Goal: Transaction & Acquisition: Purchase product/service

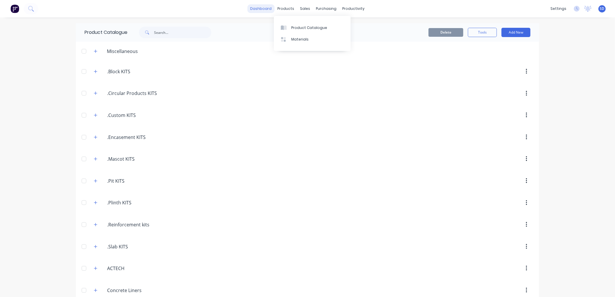
click at [264, 8] on link "dashboard" at bounding box center [261, 8] width 27 height 9
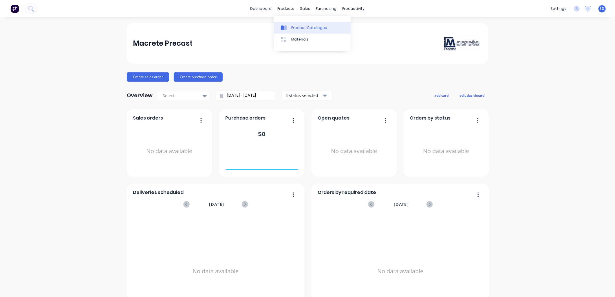
click at [296, 28] on div "Product Catalogue" at bounding box center [309, 27] width 36 height 5
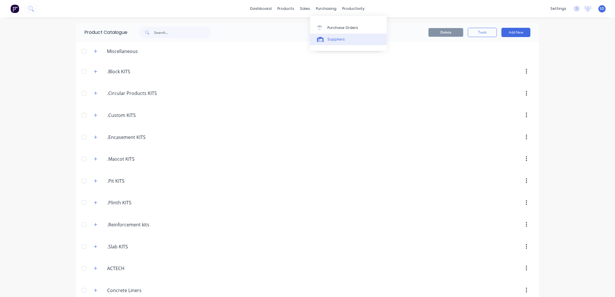
click at [331, 39] on div "Suppliers" at bounding box center [335, 39] width 17 height 5
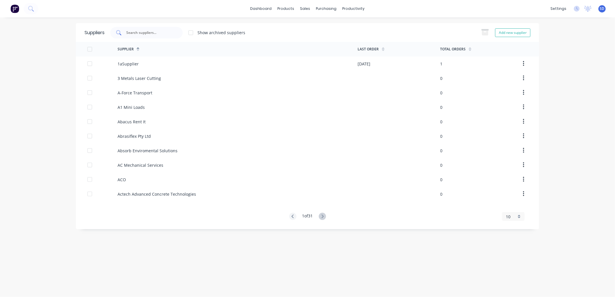
click at [147, 34] on input "text" at bounding box center [150, 33] width 48 height 6
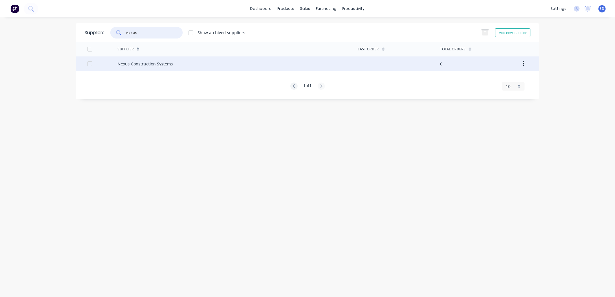
type input "nexus"
click at [147, 64] on div "Nexus Construction Systems" at bounding box center [145, 64] width 55 height 6
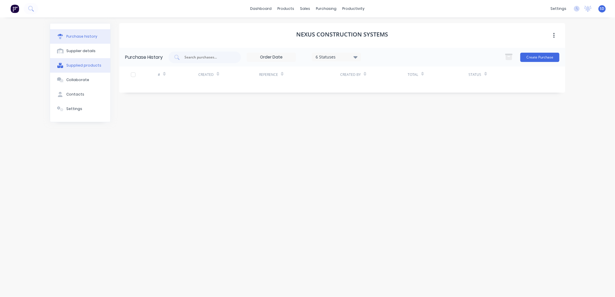
click at [79, 61] on button "Supplied products" at bounding box center [80, 65] width 60 height 14
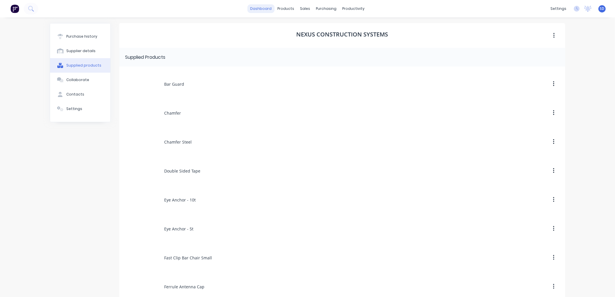
click at [265, 8] on link "dashboard" at bounding box center [261, 8] width 27 height 9
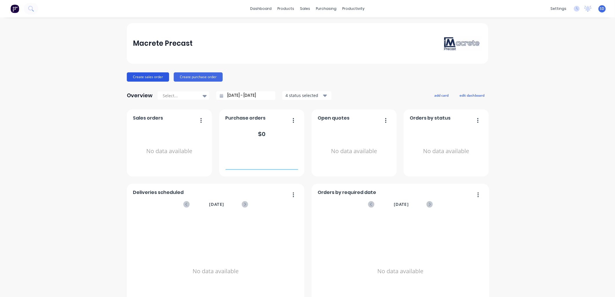
click at [145, 77] on button "Create sales order" at bounding box center [148, 76] width 42 height 9
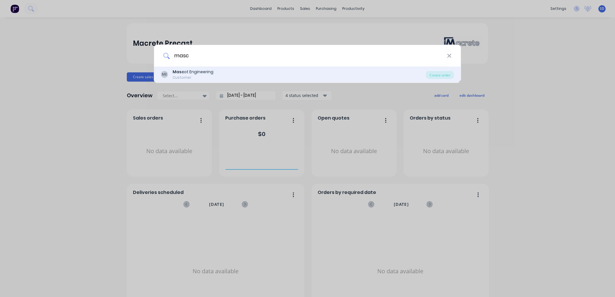
type input "masc"
click at [198, 71] on div "Masc ot Engineering" at bounding box center [193, 72] width 41 height 6
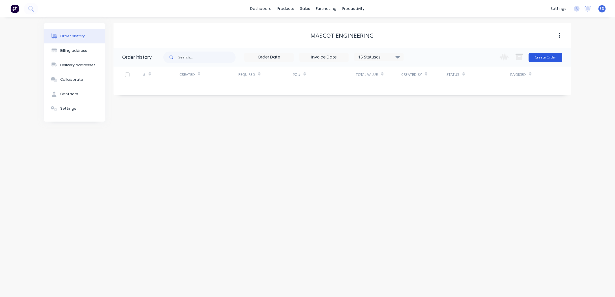
click at [552, 57] on button "Create Order" at bounding box center [546, 57] width 34 height 9
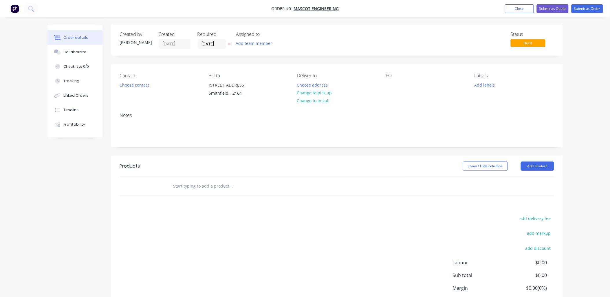
click at [175, 42] on div "Created by [PERSON_NAME] Created [DATE] Required [DATE] Assigned to Add team me…" at bounding box center [207, 40] width 174 height 17
click at [124, 83] on button "Choose contact" at bounding box center [134, 85] width 36 height 8
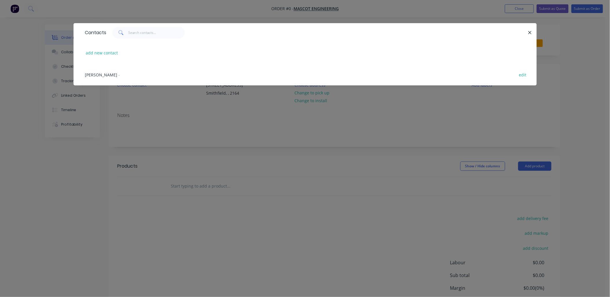
click at [531, 34] on icon "button" at bounding box center [530, 32] width 4 height 5
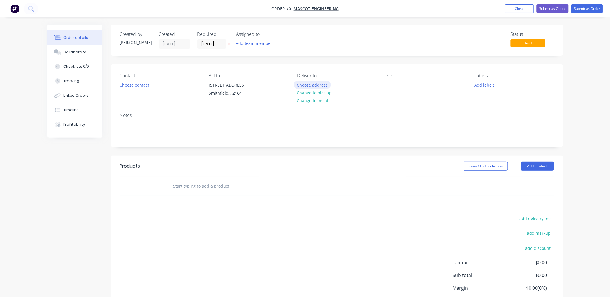
click at [302, 83] on button "Choose address" at bounding box center [312, 85] width 37 height 8
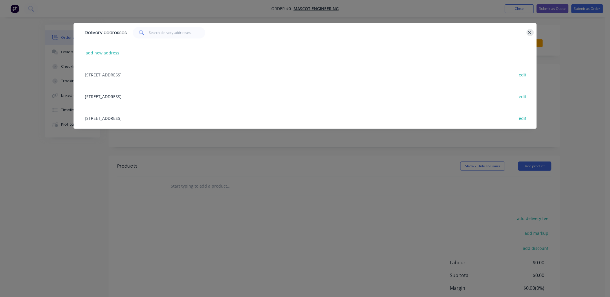
click at [529, 31] on icon "button" at bounding box center [530, 32] width 3 height 3
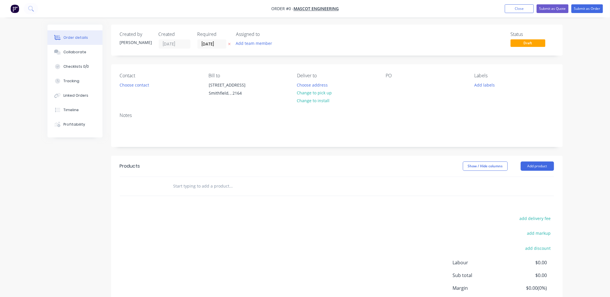
click at [396, 83] on div "PO" at bounding box center [425, 86] width 79 height 26
click at [393, 76] on div "PO" at bounding box center [425, 76] width 79 height 6
drag, startPoint x: 388, startPoint y: 81, endPoint x: 386, endPoint y: 86, distance: 4.9
click at [388, 82] on div at bounding box center [390, 85] width 9 height 8
click at [486, 85] on div "Order details Collaborate Checklists 0/0 Tracking Linked Orders Timeline Profit…" at bounding box center [305, 184] width 527 height 319
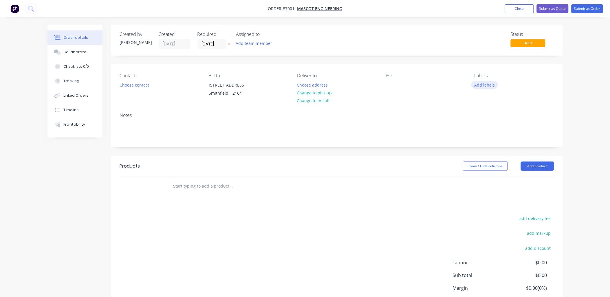
click at [476, 86] on button "Add labels" at bounding box center [484, 85] width 27 height 8
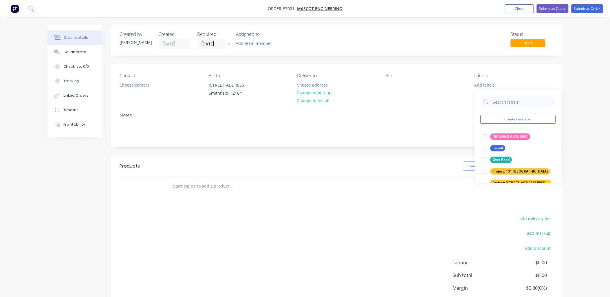
click at [518, 81] on div "Add labels" at bounding box center [513, 85] width 79 height 8
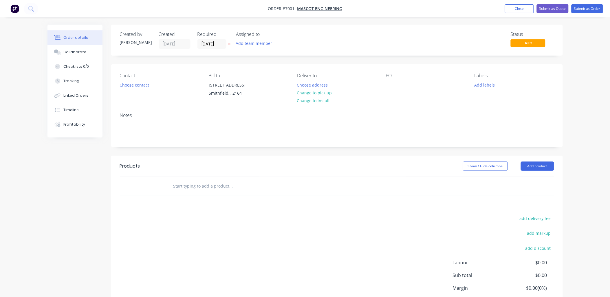
click at [217, 186] on input "text" at bounding box center [231, 186] width 116 height 12
drag, startPoint x: 199, startPoint y: 181, endPoint x: 148, endPoint y: 186, distance: 50.6
click at [148, 186] on div "ds6shc Add ds6shc to order Encasement, 1230x1230x200, MFD66 Product Kit" at bounding box center [337, 186] width 434 height 19
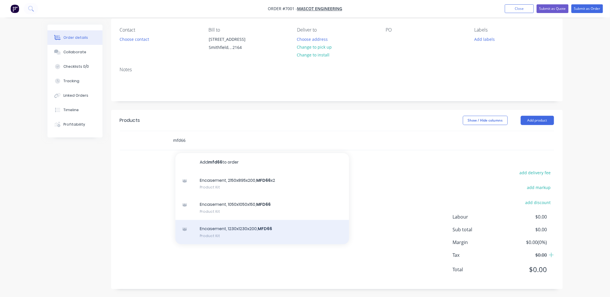
scroll to position [47, 0]
type input "mfd66"
click at [258, 229] on div "Encasement, 1230x1230x200, MFD66 Product Kit" at bounding box center [262, 231] width 174 height 24
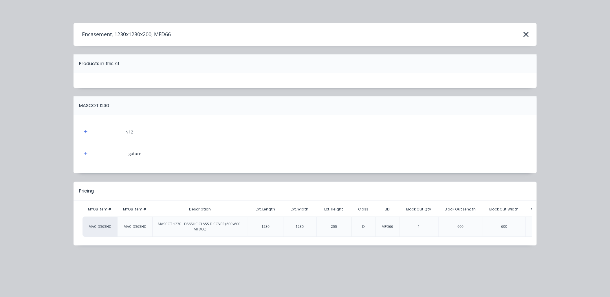
scroll to position [0, 0]
drag, startPoint x: 278, startPoint y: 236, endPoint x: 327, endPoint y: 242, distance: 49.4
click at [327, 242] on div "Pricing MYOB Item # MYOB Item # Description Ext. Length Ext. Width Ext. Height …" at bounding box center [305, 214] width 463 height 64
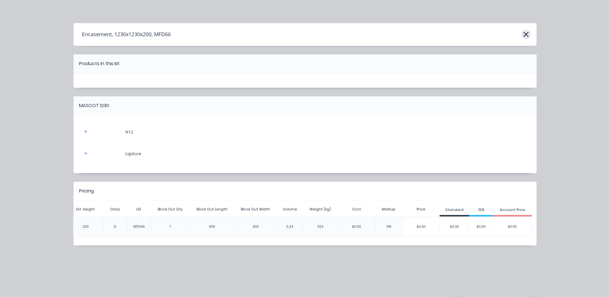
click at [526, 33] on icon "button" at bounding box center [526, 34] width 6 height 8
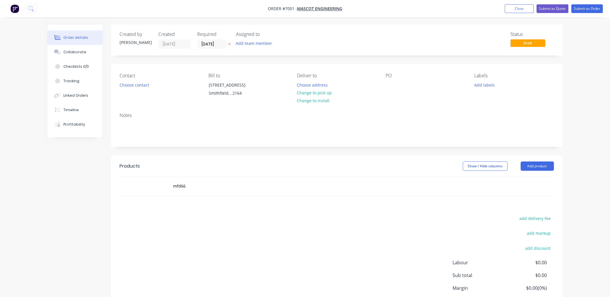
click at [246, 176] on header "Products Show / Hide columns Add product" at bounding box center [337, 166] width 452 height 21
click at [211, 182] on input "mfd66" at bounding box center [231, 186] width 116 height 12
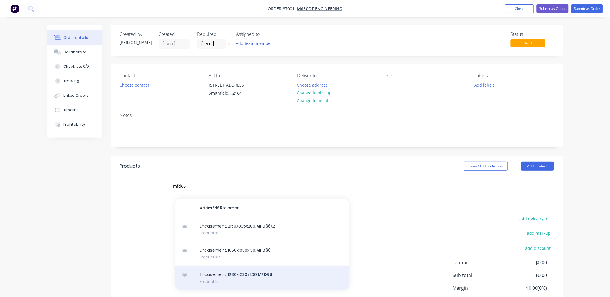
click at [222, 272] on div "Encasement, 1230x1230x200, MFD66 Product Kit" at bounding box center [262, 278] width 174 height 24
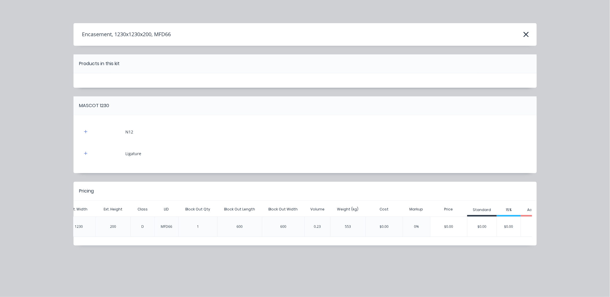
scroll to position [0, 252]
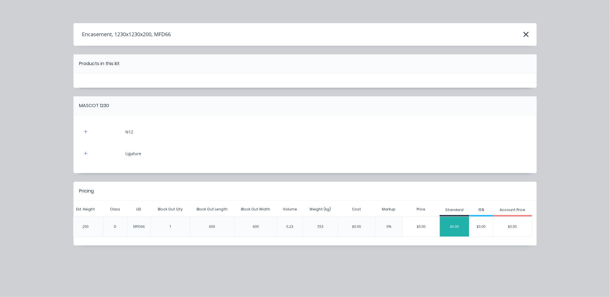
click at [456, 227] on div "$0.00" at bounding box center [454, 226] width 29 height 14
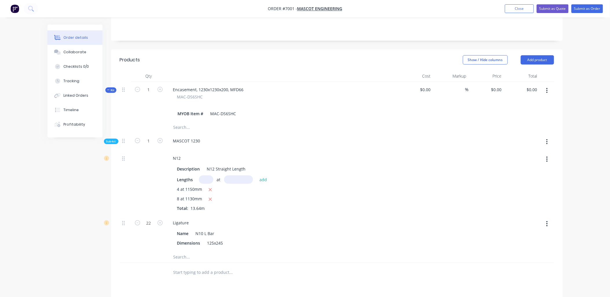
scroll to position [119, 0]
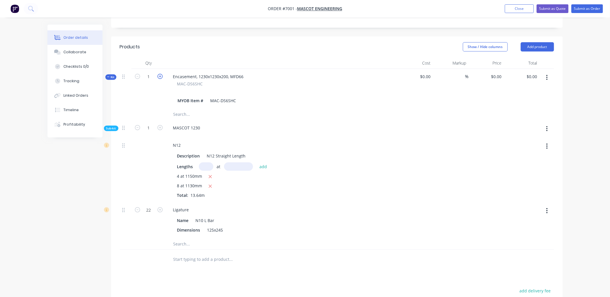
click at [160, 76] on icon "button" at bounding box center [159, 76] width 5 height 5
type input "2"
type input "$10.7756"
type input "$21.55"
type input "2"
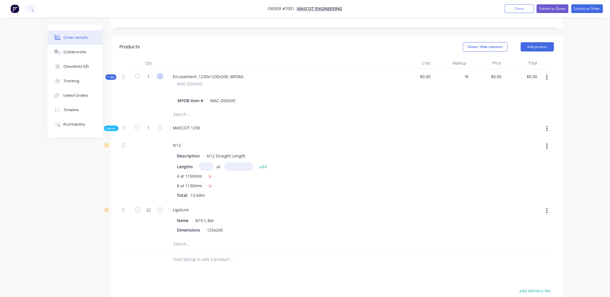
type input "44"
click at [160, 76] on icon "button" at bounding box center [159, 76] width 5 height 5
type input "3"
type input "$7.1837"
type input "3"
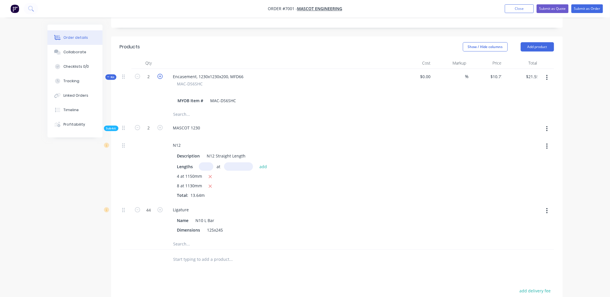
type input "66"
click at [160, 76] on icon "button" at bounding box center [159, 76] width 5 height 5
type input "4"
type input "$5.3878"
type input "4"
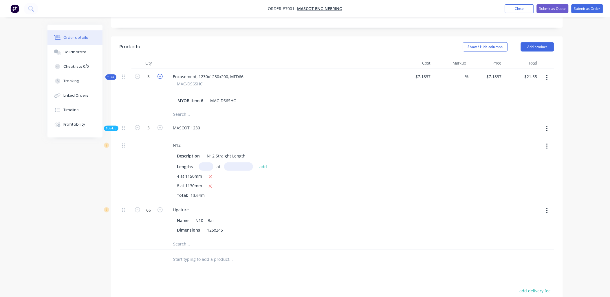
type input "88"
click at [160, 76] on icon "button" at bounding box center [159, 76] width 5 height 5
type input "5"
type input "$4.3102"
type input "5"
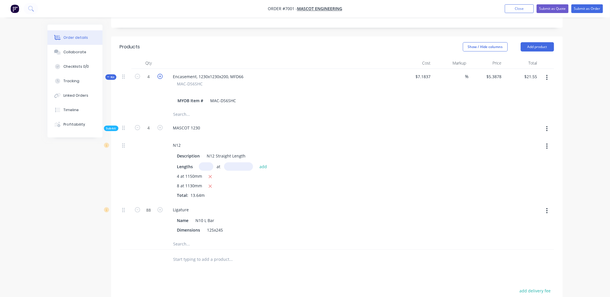
type input "110"
click at [160, 76] on icon "button" at bounding box center [159, 76] width 5 height 5
type input "6"
type input "$3.5919"
type input "6"
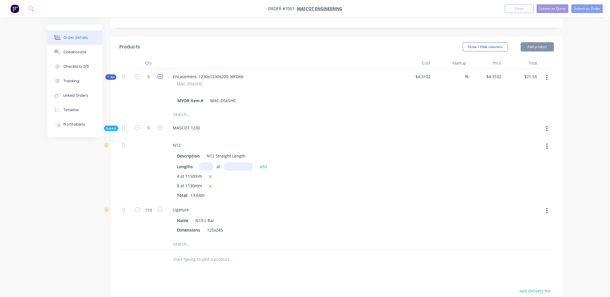
type input "132"
click at [548, 76] on icon "button" at bounding box center [546, 77] width 1 height 6
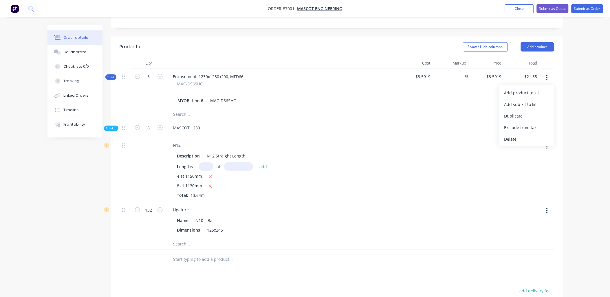
click at [410, 96] on div "$3.5919" at bounding box center [416, 89] width 36 height 40
click at [422, 78] on span "$3.5919" at bounding box center [415, 77] width 31 height 6
click at [135, 76] on icon "button" at bounding box center [137, 76] width 5 height 5
type input "5"
type input "$4.3102"
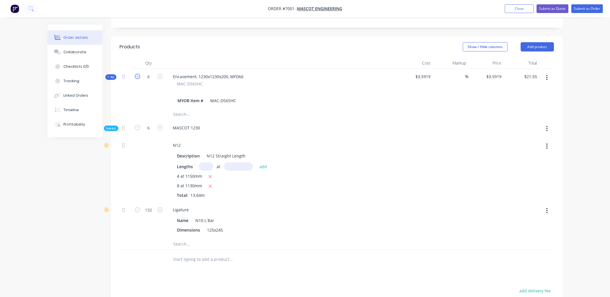
type input "5"
type input "110"
click at [135, 76] on icon "button" at bounding box center [137, 76] width 5 height 5
type input "4"
type input "$5.3878"
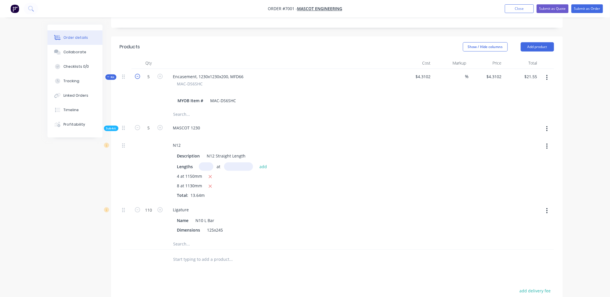
type input "4"
type input "88"
click at [135, 76] on icon "button" at bounding box center [137, 76] width 5 height 5
type input "3"
type input "$7.1837"
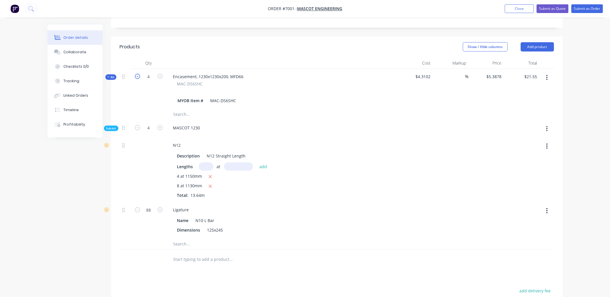
type input "3"
type input "66"
click at [135, 76] on icon "button" at bounding box center [137, 76] width 5 height 5
type input "2"
type input "$10.7756"
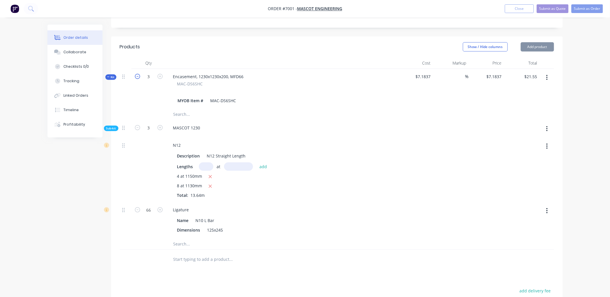
type input "2"
type input "44"
click at [135, 76] on icon "button" at bounding box center [137, 76] width 5 height 5
type input "1"
type input "$21.5512"
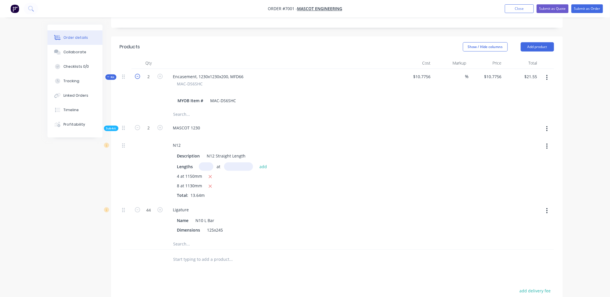
type input "1"
type input "22"
click at [135, 76] on icon "button" at bounding box center [137, 76] width 5 height 5
type input "0"
type input "$0.00"
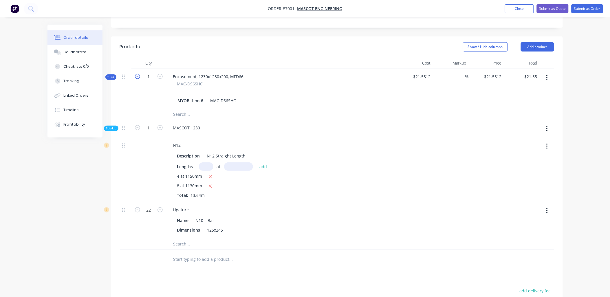
type input "0"
click at [157, 77] on button "button" at bounding box center [160, 76] width 8 height 6
type input "1"
click at [495, 77] on input "21.5512" at bounding box center [495, 76] width 18 height 8
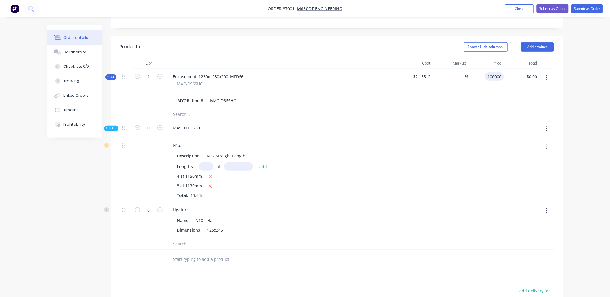
type input "100000"
type input "463911.28"
type input "$100,000.00"
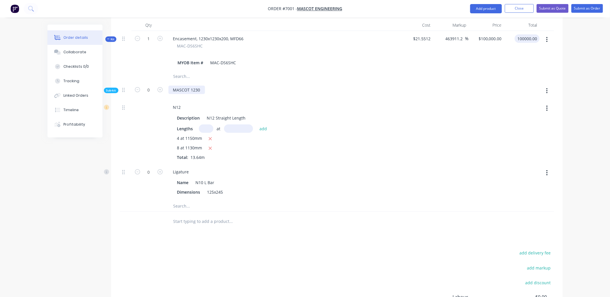
scroll to position [117, 0]
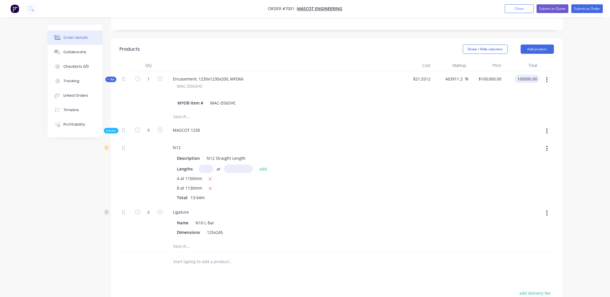
click at [127, 130] on div at bounding box center [125, 130] width 7 height 8
type input "$100,000.00"
click at [111, 131] on span "Sub-kit" at bounding box center [111, 131] width 10 height 4
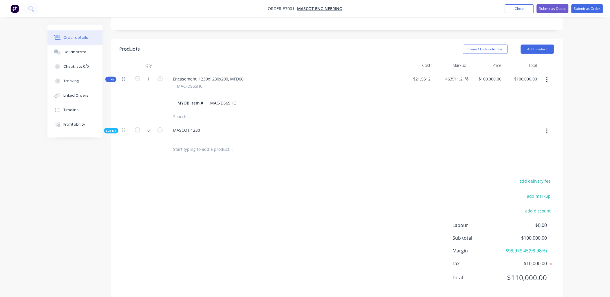
click at [122, 79] on icon at bounding box center [123, 78] width 3 height 5
click at [124, 80] on icon at bounding box center [123, 78] width 3 height 5
click at [121, 78] on div at bounding box center [126, 91] width 12 height 40
click at [123, 79] on icon at bounding box center [123, 78] width 3 height 5
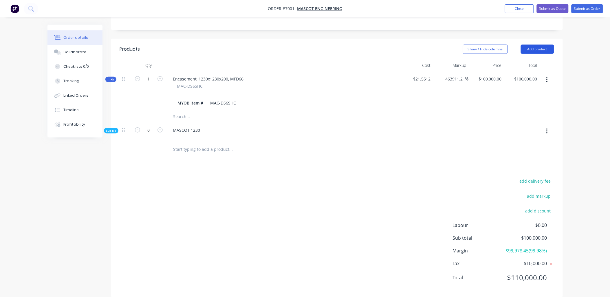
click at [541, 48] on button "Add product" at bounding box center [537, 49] width 33 height 9
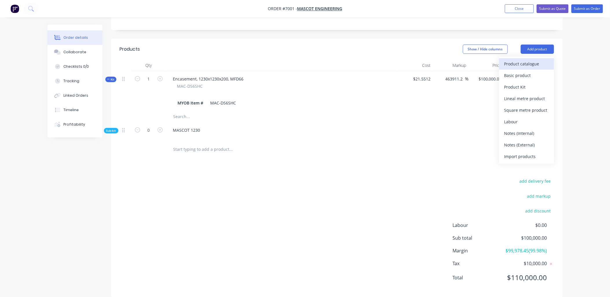
click at [523, 60] on div "Product catalogue" at bounding box center [526, 64] width 45 height 8
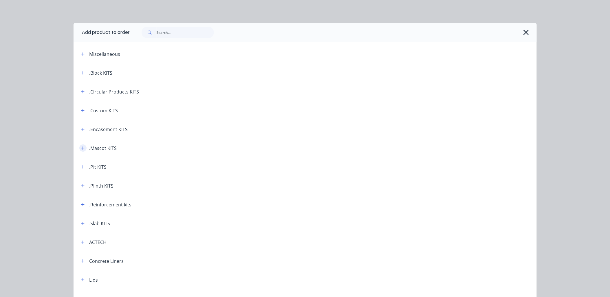
click at [81, 146] on icon "button" at bounding box center [82, 147] width 3 height 3
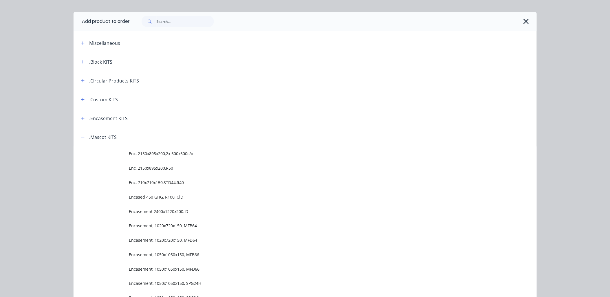
scroll to position [0, 0]
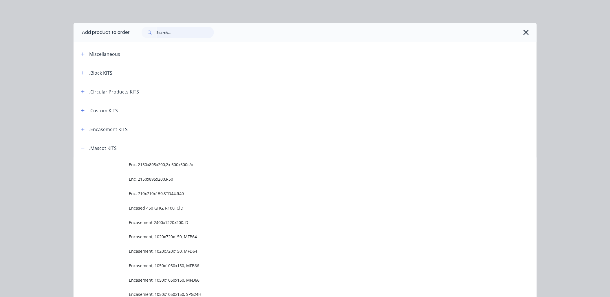
click at [169, 33] on input "text" at bounding box center [185, 33] width 57 height 12
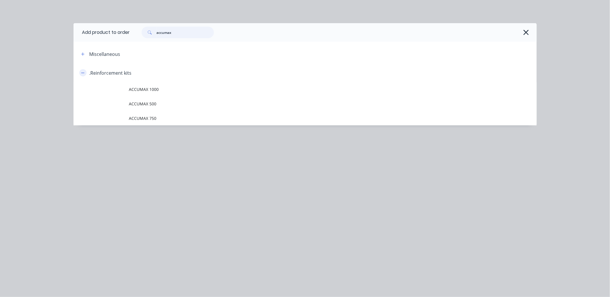
type input "accumax"
click at [81, 73] on icon "button" at bounding box center [82, 73] width 3 height 4
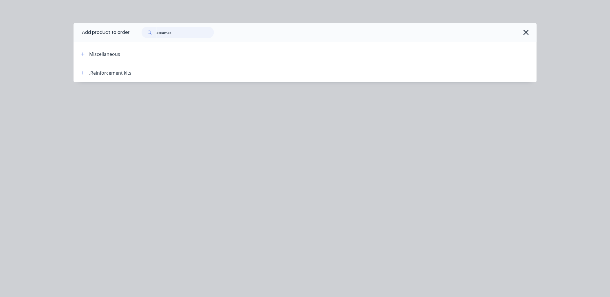
drag, startPoint x: 179, startPoint y: 34, endPoint x: 142, endPoint y: 30, distance: 37.8
click at [142, 30] on div "accumax" at bounding box center [175, 33] width 78 height 12
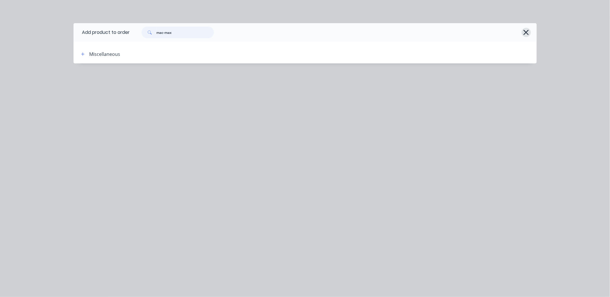
type input "mac-max"
drag, startPoint x: 525, startPoint y: 35, endPoint x: 515, endPoint y: 36, distance: 9.6
click at [525, 35] on icon "button" at bounding box center [526, 32] width 6 height 8
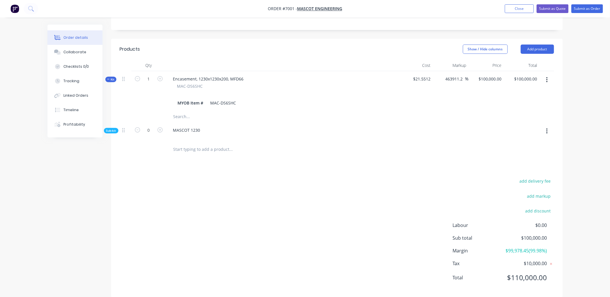
drag, startPoint x: 532, startPoint y: 47, endPoint x: 498, endPoint y: 72, distance: 41.8
click at [532, 47] on button "Add product" at bounding box center [537, 49] width 33 height 9
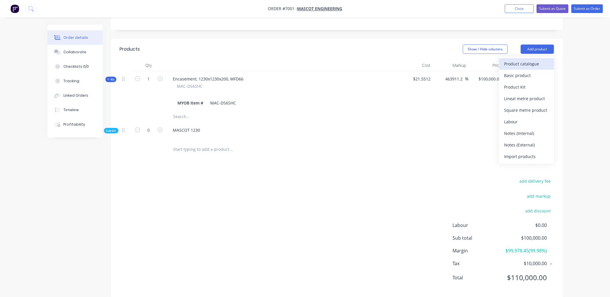
click at [512, 63] on div "Product catalogue" at bounding box center [526, 64] width 45 height 8
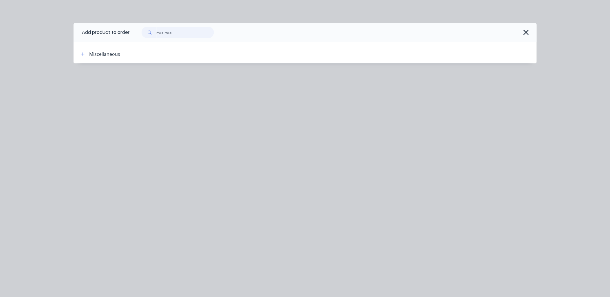
drag, startPoint x: 185, startPoint y: 32, endPoint x: 96, endPoint y: 32, distance: 89.2
click at [96, 32] on header "Add product to order mac-max" at bounding box center [305, 32] width 463 height 19
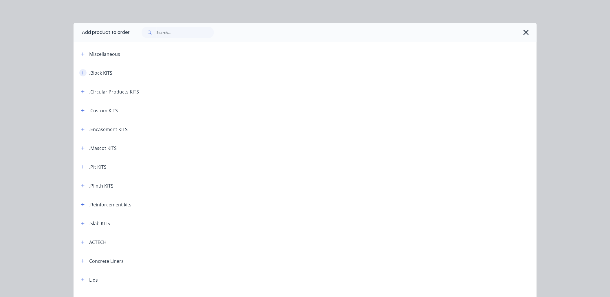
click at [80, 70] on button "button" at bounding box center [82, 72] width 7 height 7
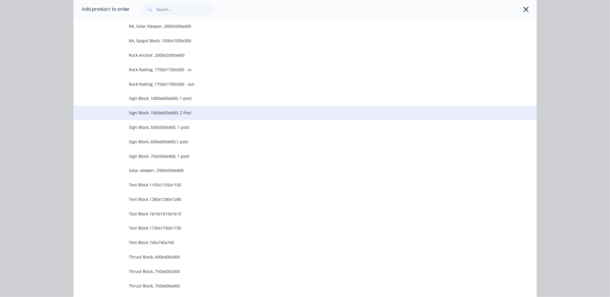
scroll to position [450, 0]
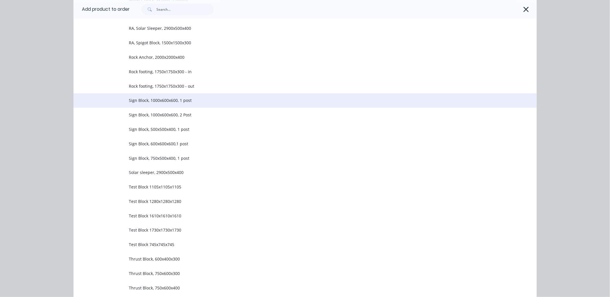
click at [160, 99] on span "Sign Block, 1000x600x600, 1 post" at bounding box center [292, 100] width 326 height 6
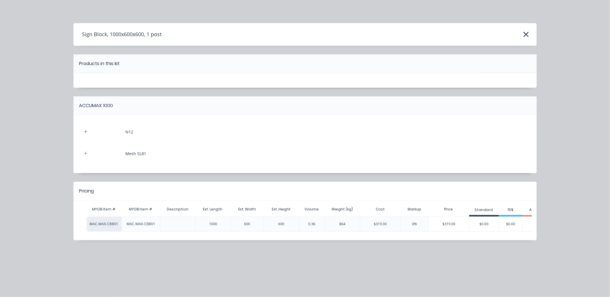
click at [176, 224] on div at bounding box center [177, 224] width 9 height 14
click at [88, 132] on button "button" at bounding box center [85, 131] width 7 height 7
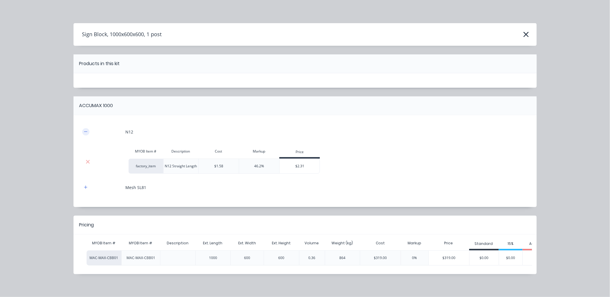
click at [84, 132] on icon "button" at bounding box center [85, 131] width 3 height 0
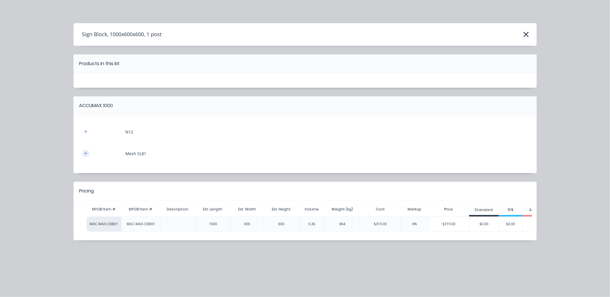
click at [85, 155] on icon "button" at bounding box center [85, 153] width 3 height 4
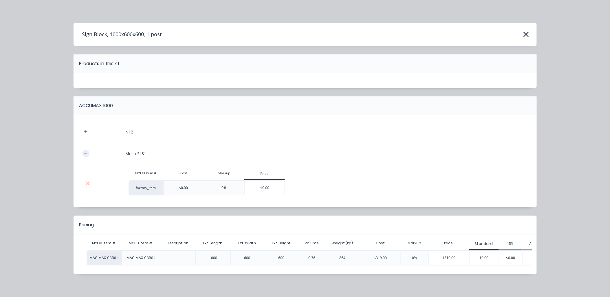
click at [84, 155] on icon "button" at bounding box center [85, 153] width 3 height 4
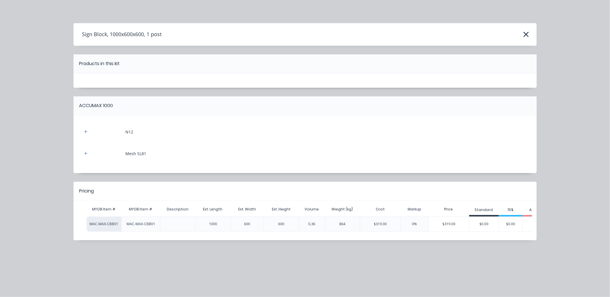
click at [174, 222] on div at bounding box center [177, 224] width 9 height 14
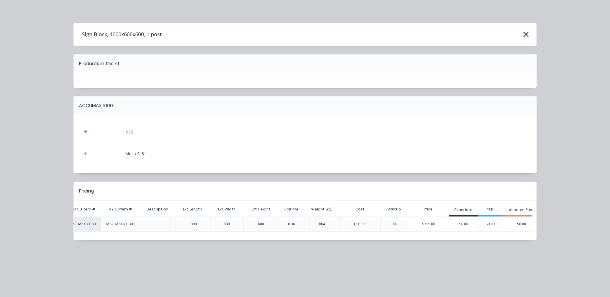
scroll to position [0, 29]
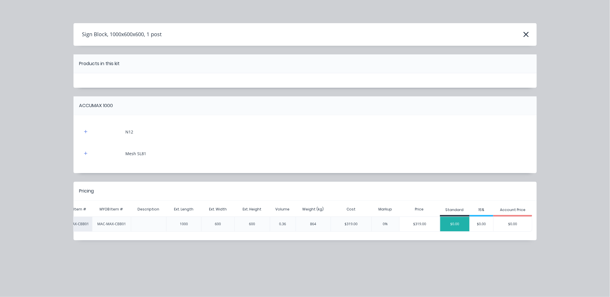
click at [461, 226] on div "$0.00" at bounding box center [454, 224] width 29 height 14
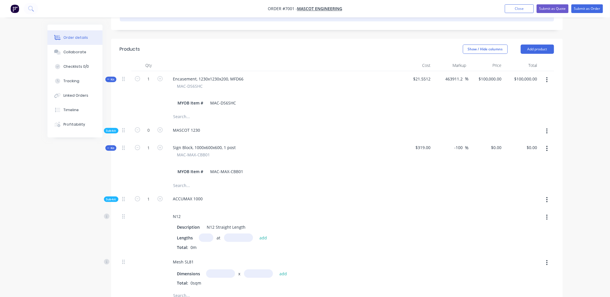
scroll to position [0, 0]
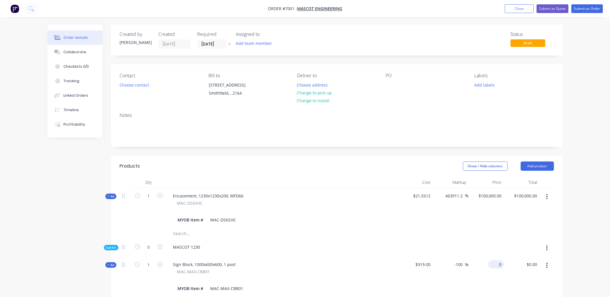
click at [500, 263] on input "0" at bounding box center [497, 264] width 13 height 8
type input "250"
type input "-21.63"
type input "$250.00"
type input "250.00"
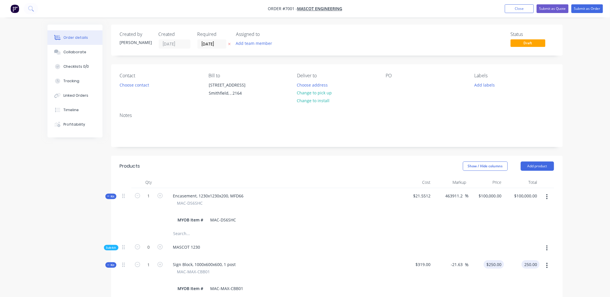
type input "250"
type input "$250.00"
type input "2500"
type input "683.7"
type input "$2,500.00"
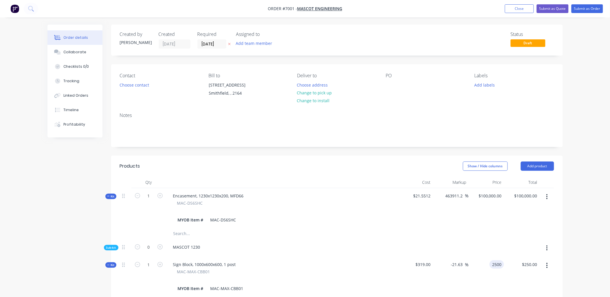
type input "$2,500.00"
click at [490, 247] on div at bounding box center [486, 246] width 31 height 7
click at [138, 195] on icon "button" at bounding box center [137, 195] width 5 height 5
type input "0"
type input "$0.00"
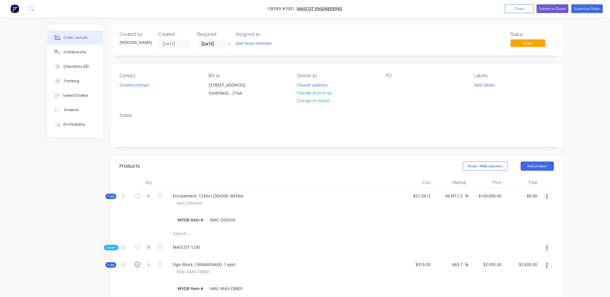
click at [138, 263] on icon "button" at bounding box center [137, 264] width 5 height 5
type input "0"
type input "$0.00"
type input "0"
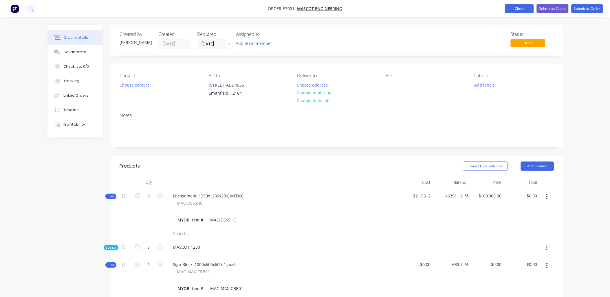
click at [523, 7] on button "Close" at bounding box center [519, 8] width 29 height 9
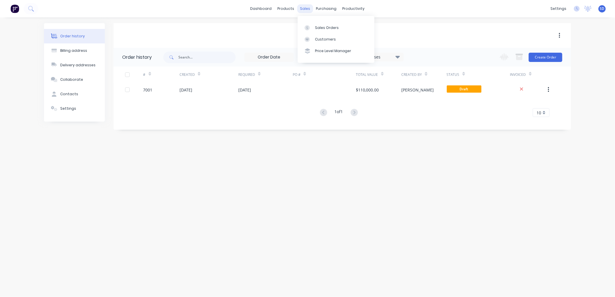
click at [307, 9] on div "sales" at bounding box center [305, 8] width 16 height 9
click at [336, 39] on div "Suppliers" at bounding box center [338, 39] width 17 height 5
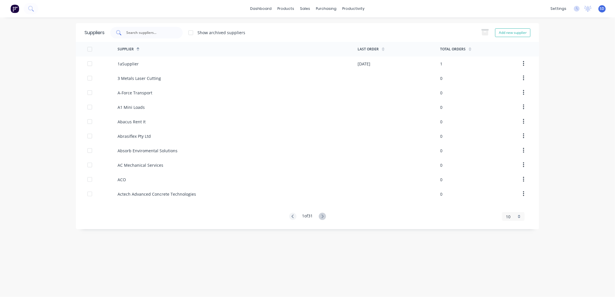
click at [148, 31] on input "text" at bounding box center [150, 33] width 48 height 6
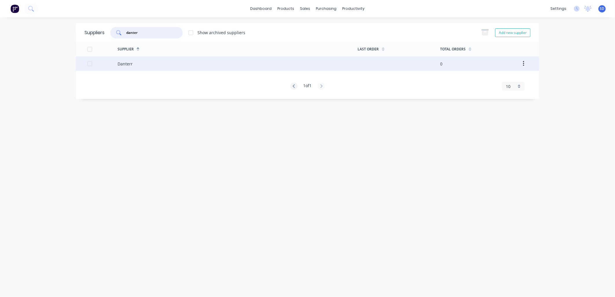
type input "danter"
click at [129, 69] on div "Danterr" at bounding box center [238, 63] width 240 height 14
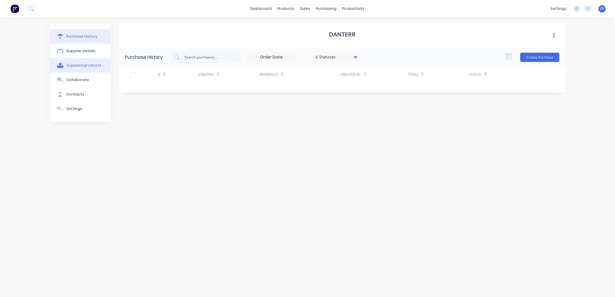
click at [79, 65] on div "Supplied products" at bounding box center [83, 65] width 35 height 5
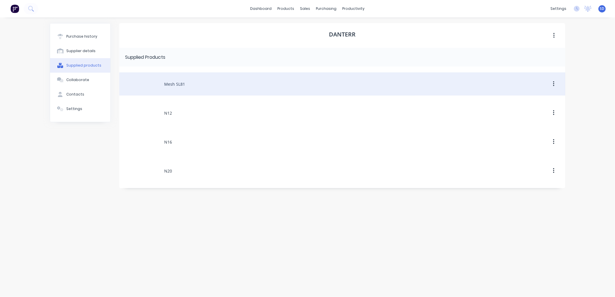
click at [203, 79] on div "Mesh SL81" at bounding box center [342, 83] width 446 height 23
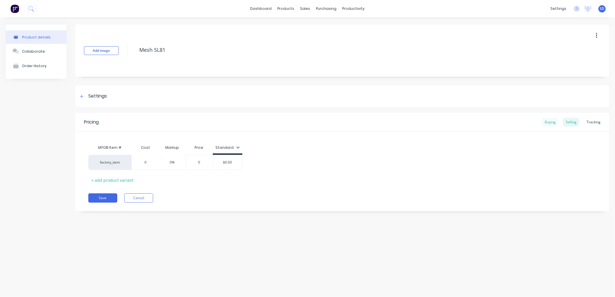
click at [548, 123] on div "Buying" at bounding box center [550, 122] width 17 height 9
click at [575, 122] on div "Selling" at bounding box center [571, 122] width 17 height 9
click at [551, 122] on div "Buying" at bounding box center [550, 122] width 17 height 9
click at [77, 96] on div "Settings" at bounding box center [342, 96] width 534 height 22
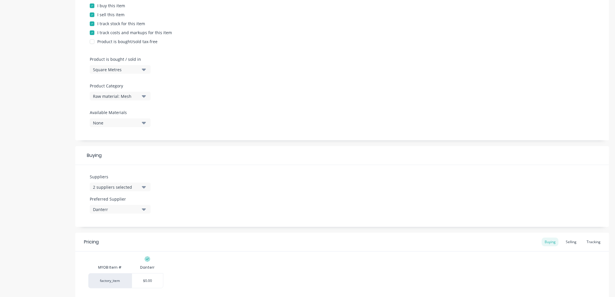
scroll to position [45, 0]
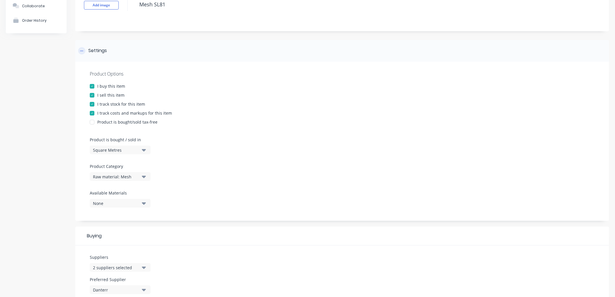
click at [84, 49] on div at bounding box center [81, 50] width 7 height 7
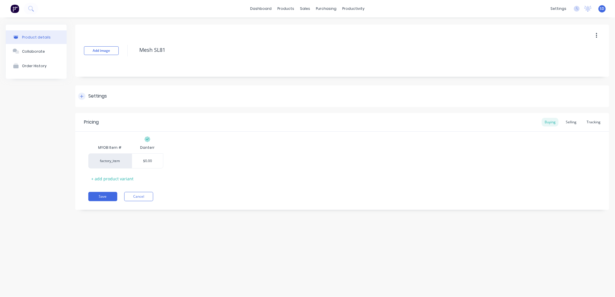
scroll to position [0, 0]
click at [88, 95] on div "Settings" at bounding box center [92, 96] width 29 height 7
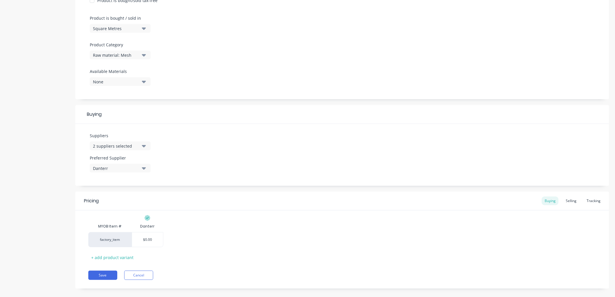
scroll to position [174, 0]
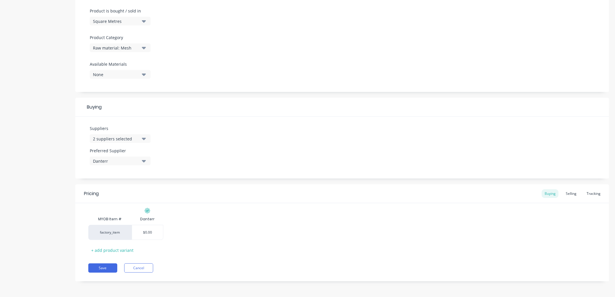
click at [119, 138] on div "2 suppliers selected" at bounding box center [116, 139] width 46 height 6
click at [219, 138] on div "Suppliers 2 suppliers selected Danterr Preferred Supplier Danterr" at bounding box center [342, 148] width 534 height 62
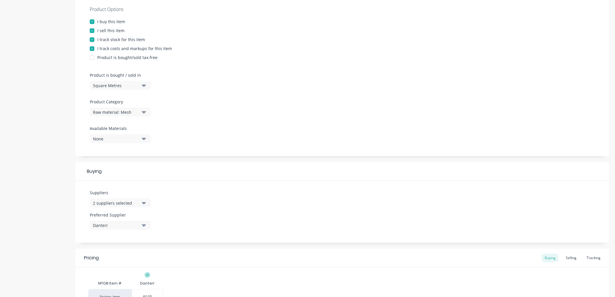
scroll to position [45, 0]
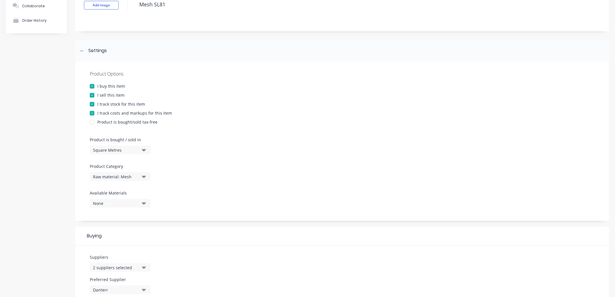
click at [120, 176] on div "Raw material: Mesh" at bounding box center [116, 177] width 46 height 6
click at [209, 168] on div "Product Options I buy this item I sell this item I track stock for this item I …" at bounding box center [342, 141] width 534 height 159
click at [135, 149] on div "Square Metres" at bounding box center [116, 150] width 46 height 6
click at [120, 196] on div "Square Metres" at bounding box center [133, 199] width 87 height 12
drag, startPoint x: 233, startPoint y: 170, endPoint x: 186, endPoint y: 154, distance: 49.1
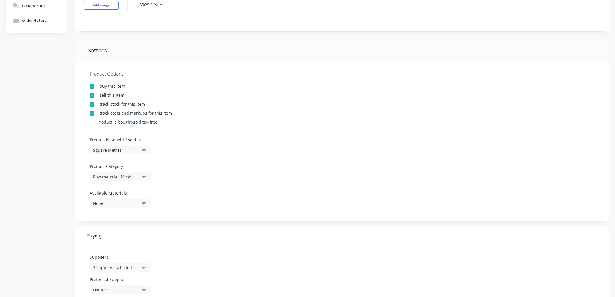
click at [233, 170] on div "Product Options I buy this item I sell this item I track stock for this item I …" at bounding box center [342, 141] width 534 height 159
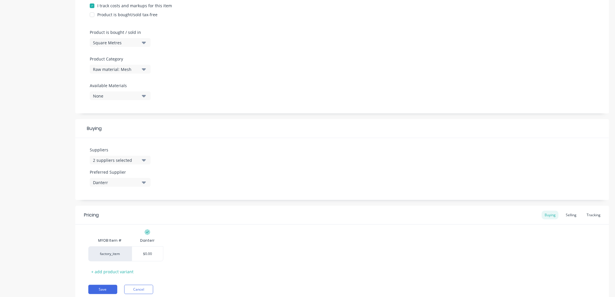
scroll to position [174, 0]
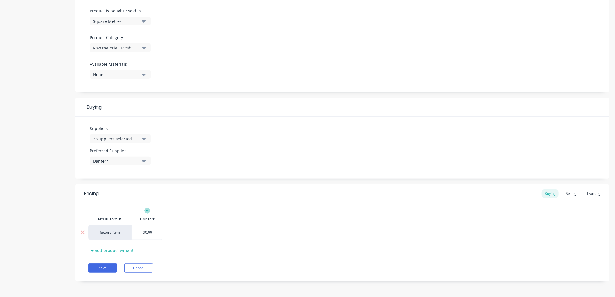
type input "$0.00"
click at [146, 232] on input "$0.00" at bounding box center [147, 232] width 31 height 5
click at [589, 195] on div "Tracking" at bounding box center [594, 193] width 20 height 9
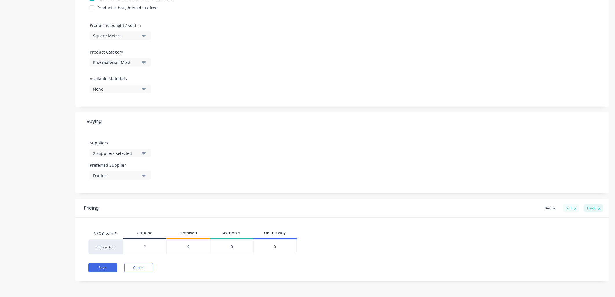
drag, startPoint x: 589, startPoint y: 195, endPoint x: 571, endPoint y: 209, distance: 23.2
click at [571, 209] on div "Selling" at bounding box center [571, 208] width 17 height 9
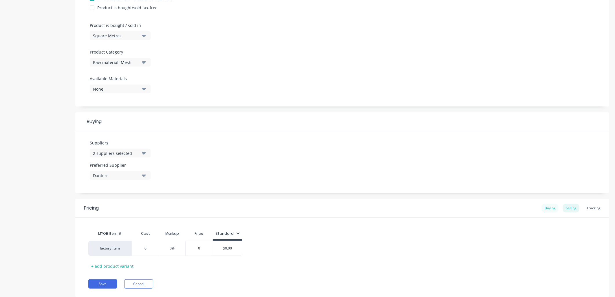
click at [546, 210] on div "Buying" at bounding box center [550, 208] width 17 height 9
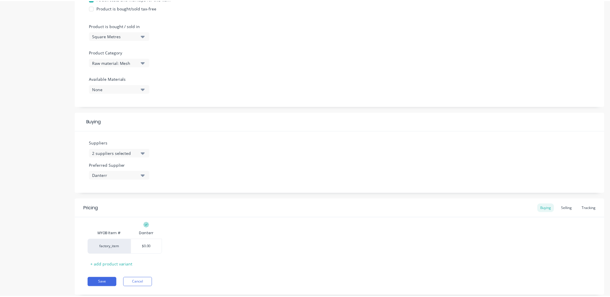
scroll to position [0, 0]
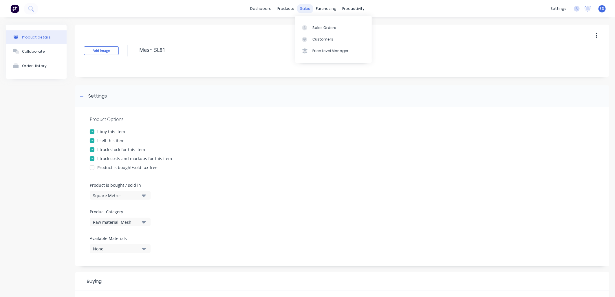
click at [302, 6] on div "sales" at bounding box center [305, 8] width 16 height 9
click at [303, 8] on div "sales" at bounding box center [305, 8] width 16 height 9
click at [318, 32] on link "Sales Orders" at bounding box center [333, 28] width 77 height 12
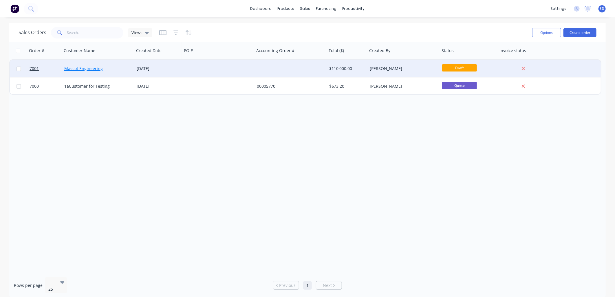
click at [87, 69] on link "Mascot Engineering" at bounding box center [83, 69] width 39 height 6
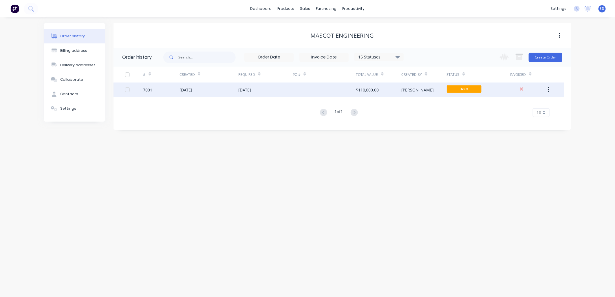
click at [283, 91] on div "[DATE]" at bounding box center [265, 90] width 54 height 14
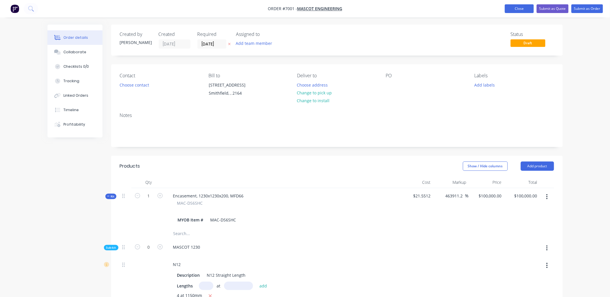
click at [523, 8] on button "Close" at bounding box center [519, 8] width 29 height 9
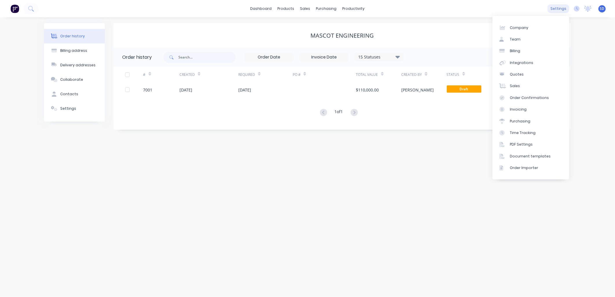
click at [558, 9] on div "settings" at bounding box center [558, 8] width 22 height 9
click at [529, 111] on link "Invoicing" at bounding box center [530, 110] width 77 height 12
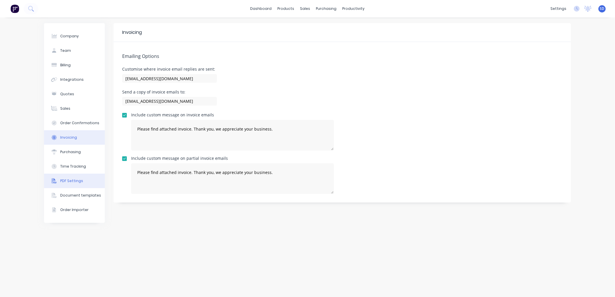
click at [74, 179] on div "PDF Settings" at bounding box center [71, 180] width 23 height 5
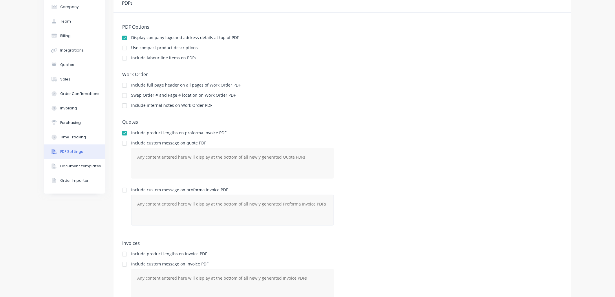
scroll to position [55, 0]
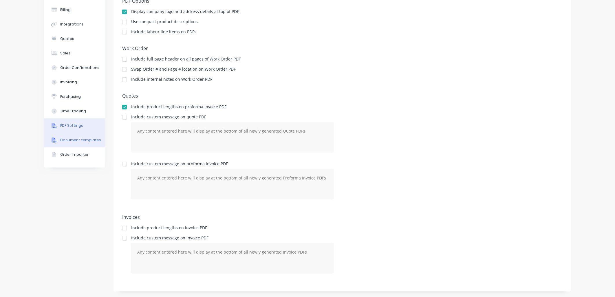
click at [74, 141] on div "Document templates" at bounding box center [80, 140] width 41 height 5
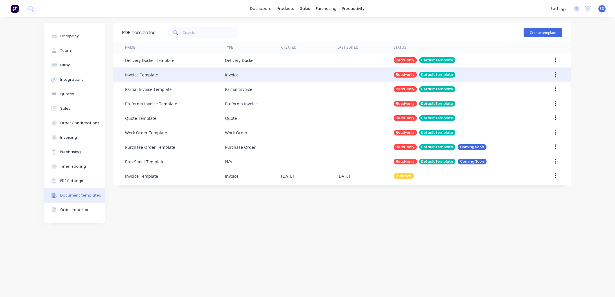
click at [403, 73] on div "Read-only" at bounding box center [405, 75] width 23 height 6
click at [554, 73] on button "button" at bounding box center [556, 74] width 14 height 10
click at [143, 73] on div "Invoice Template" at bounding box center [141, 75] width 33 height 6
click at [233, 73] on div "Invoice" at bounding box center [232, 75] width 14 height 6
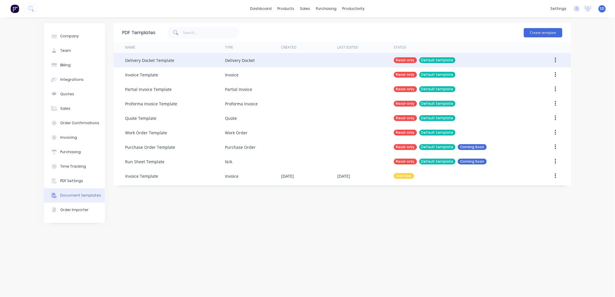
click at [158, 60] on div "Delivery Docket Template" at bounding box center [149, 60] width 49 height 6
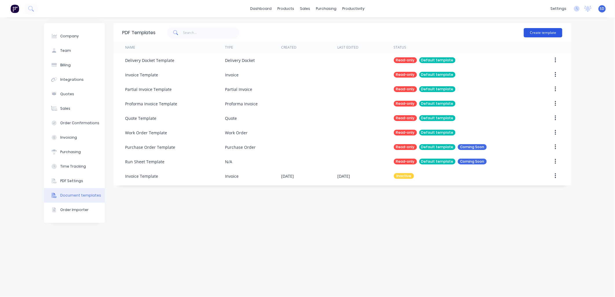
click at [537, 32] on button "Create template" at bounding box center [543, 32] width 39 height 9
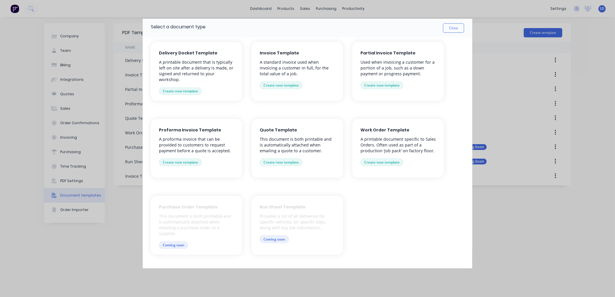
click at [287, 65] on p "A standard invoice used when invoicing a customer in full, for the total value …" at bounding box center [297, 67] width 75 height 17
click at [276, 85] on button "Create new template" at bounding box center [281, 85] width 43 height 8
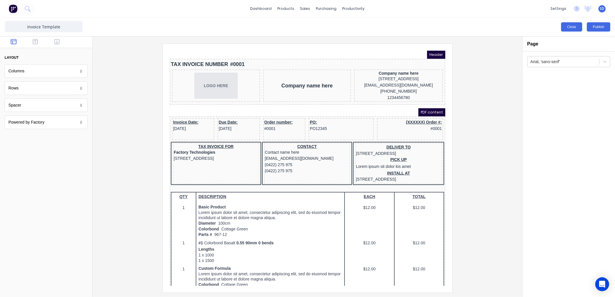
click at [566, 28] on button "Close" at bounding box center [571, 26] width 21 height 9
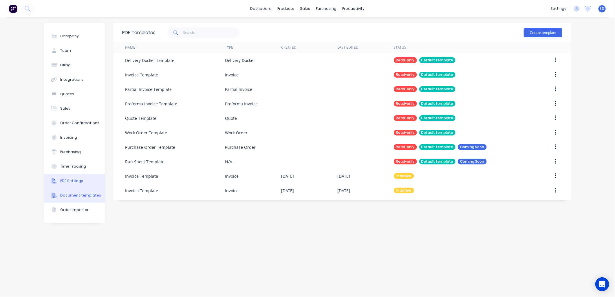
click at [75, 181] on div "PDF Settings" at bounding box center [71, 180] width 23 height 5
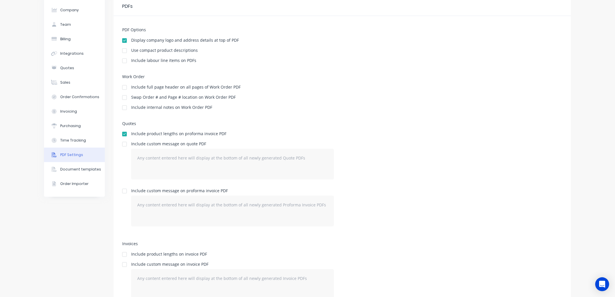
scroll to position [52, 0]
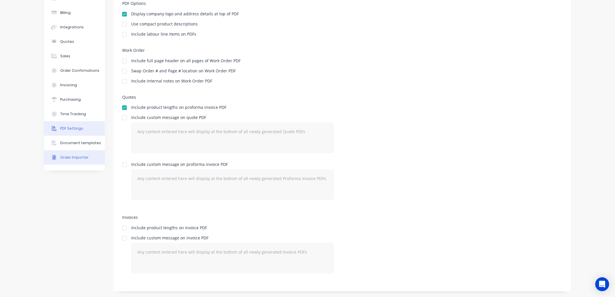
click at [67, 158] on div "Order Importer" at bounding box center [74, 157] width 28 height 5
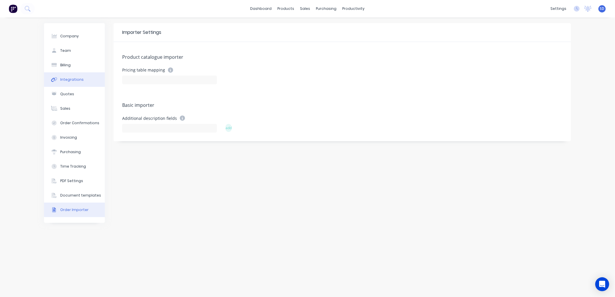
click at [66, 78] on div "Integrations" at bounding box center [71, 79] width 23 height 5
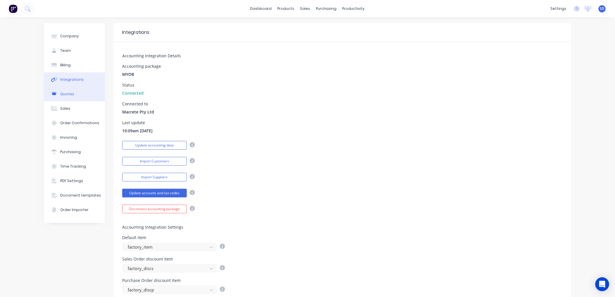
click at [67, 97] on button "Quotes" at bounding box center [74, 94] width 61 height 14
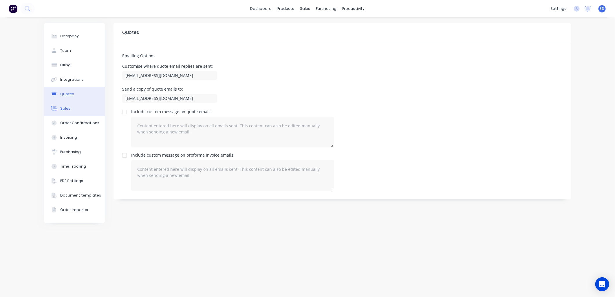
click at [66, 110] on div "Sales" at bounding box center [65, 108] width 10 height 5
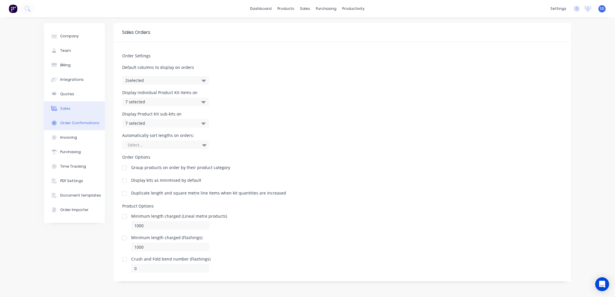
click at [72, 121] on div "Order Confirmations" at bounding box center [79, 122] width 39 height 5
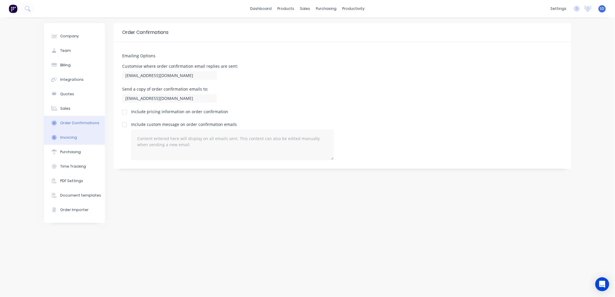
click at [70, 135] on div "Invoicing" at bounding box center [68, 137] width 17 height 5
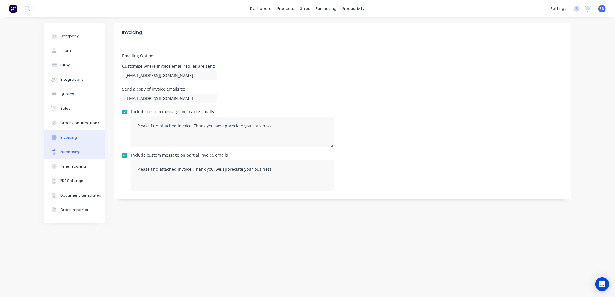
click at [71, 154] on div "Purchasing" at bounding box center [70, 151] width 21 height 5
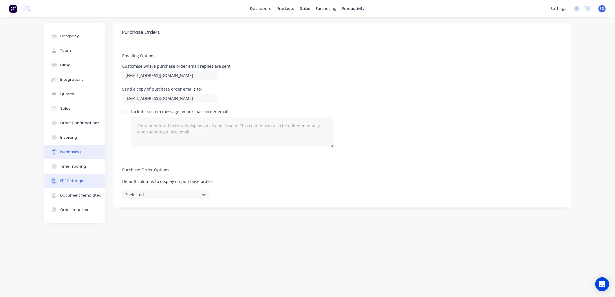
click at [73, 182] on div "PDF Settings" at bounding box center [71, 180] width 23 height 5
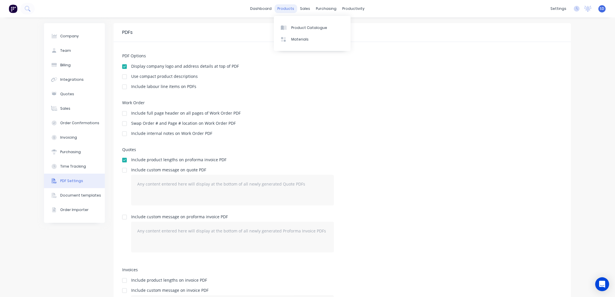
click at [284, 9] on div "products" at bounding box center [286, 8] width 23 height 9
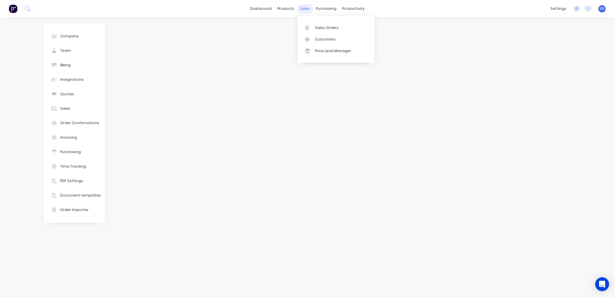
click at [302, 8] on div "sales" at bounding box center [305, 8] width 16 height 9
click at [317, 23] on link "Sales Orders" at bounding box center [336, 28] width 77 height 12
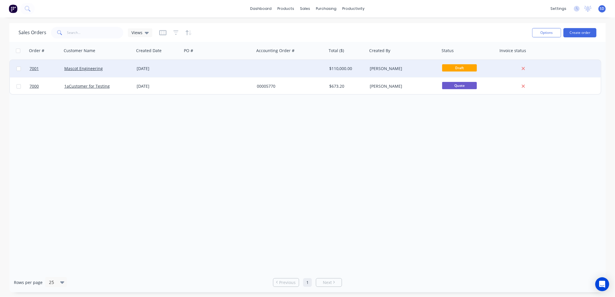
click at [170, 67] on div "[DATE]" at bounding box center [158, 69] width 43 height 6
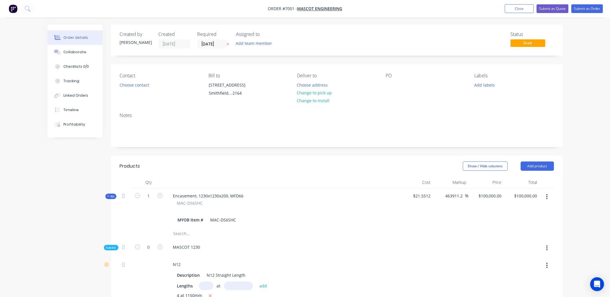
click at [70, 37] on div "Order details" at bounding box center [75, 37] width 25 height 5
click at [517, 9] on button "Close" at bounding box center [519, 8] width 29 height 9
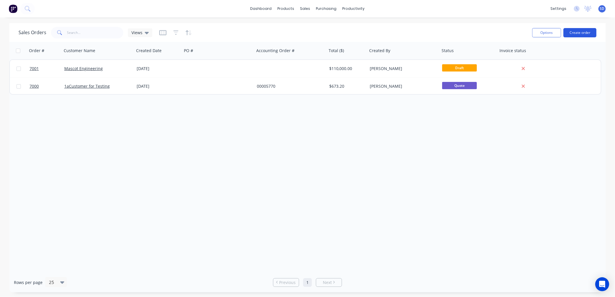
click at [580, 32] on button "Create order" at bounding box center [579, 32] width 33 height 9
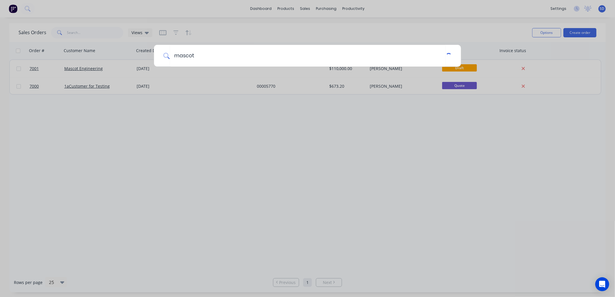
type input "mascot"
click at [209, 74] on div "mascot" at bounding box center [307, 148] width 615 height 297
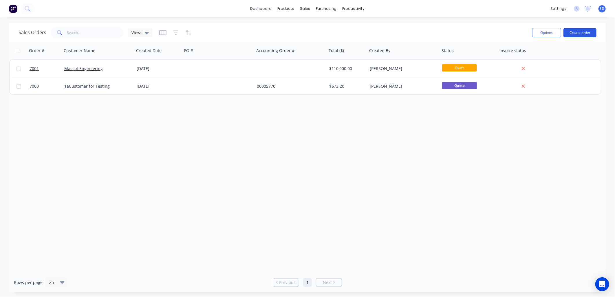
click at [586, 33] on button "Create order" at bounding box center [579, 32] width 33 height 9
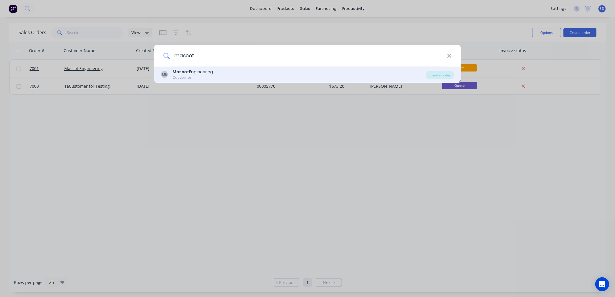
type input "mascot"
click at [206, 71] on div "Mascot Engineering" at bounding box center [193, 72] width 41 height 6
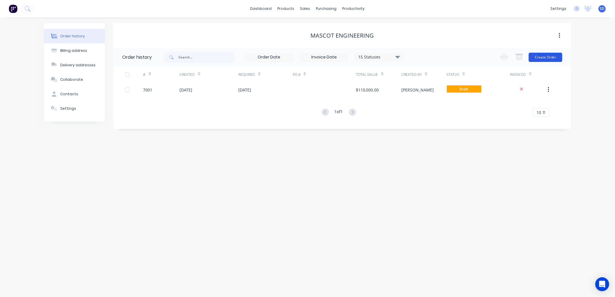
click at [546, 58] on button "Create Order" at bounding box center [546, 57] width 34 height 9
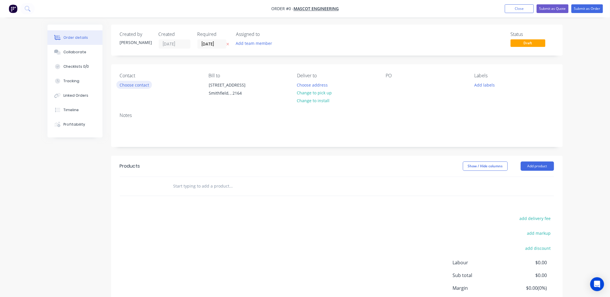
click at [139, 85] on button "Choose contact" at bounding box center [134, 85] width 36 height 8
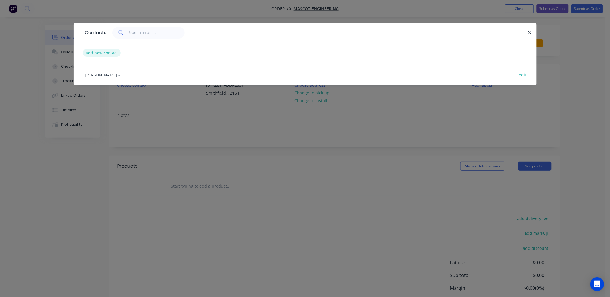
click at [110, 51] on button "add new contact" at bounding box center [102, 53] width 38 height 8
select select "AU"
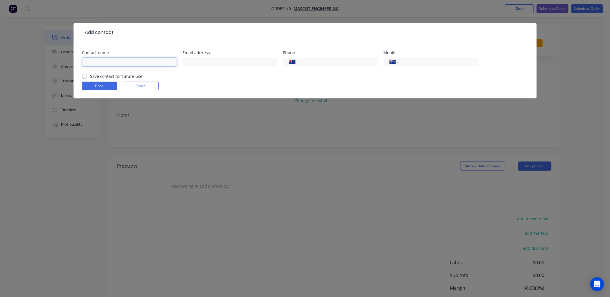
click at [110, 63] on input "text" at bounding box center [129, 62] width 95 height 9
type input "J"
click at [140, 87] on button "Cancel" at bounding box center [141, 86] width 35 height 9
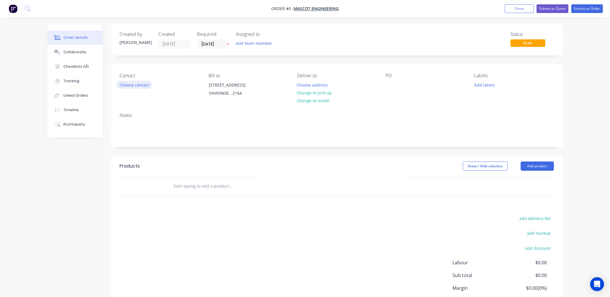
click at [133, 86] on button "Choose contact" at bounding box center [134, 85] width 36 height 8
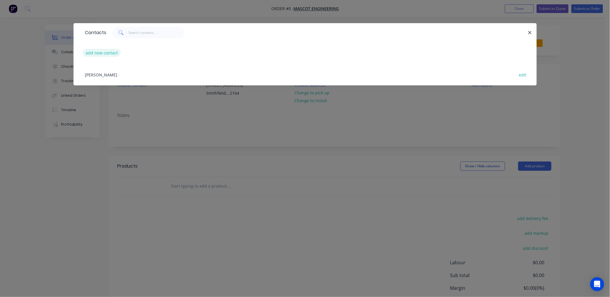
click at [109, 53] on button "add new contact" at bounding box center [102, 53] width 38 height 8
select select "AU"
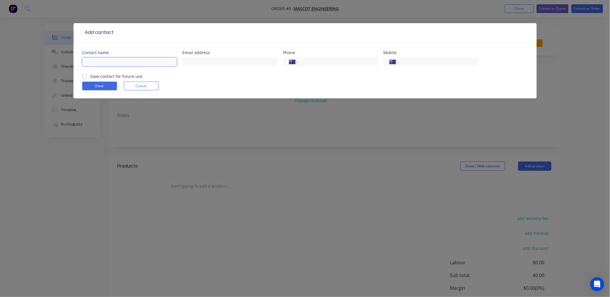
click at [106, 60] on input "text" at bounding box center [129, 62] width 95 height 9
type input "Justin Lee"
click at [193, 63] on input "text" at bounding box center [230, 62] width 95 height 9
type input "justin.lee@mascoteng.com.au"
click at [303, 62] on input "tel" at bounding box center [336, 62] width 69 height 6
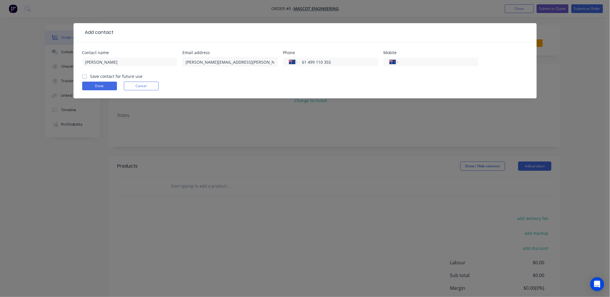
drag, startPoint x: 344, startPoint y: 62, endPoint x: 275, endPoint y: 62, distance: 68.3
click at [275, 62] on div "Contact name Justin Lee Email address justin.lee@mascoteng.com.au Phone Interna…" at bounding box center [305, 62] width 446 height 23
type input "61 499 110 355"
click at [407, 62] on input "tel" at bounding box center [436, 62] width 69 height 6
paste input "61 499 110 355"
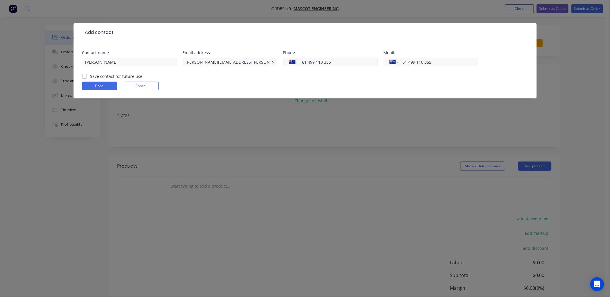
type input "61 499 110 355"
drag, startPoint x: 337, startPoint y: 59, endPoint x: 282, endPoint y: 59, distance: 55.0
click at [282, 59] on div "Contact name Justin Lee Email address justin.lee@mascoteng.com.au Phone Interna…" at bounding box center [305, 62] width 446 height 23
click at [271, 86] on div "Done Cancel" at bounding box center [305, 86] width 446 height 9
click at [90, 76] on label "Save contact for future use" at bounding box center [116, 76] width 52 height 6
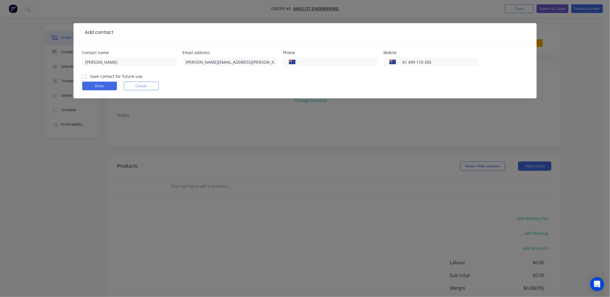
click at [84, 76] on input "Save contact for future use" at bounding box center [84, 76] width 5 height 6
checkbox input "true"
click at [112, 85] on button "Done" at bounding box center [99, 86] width 35 height 9
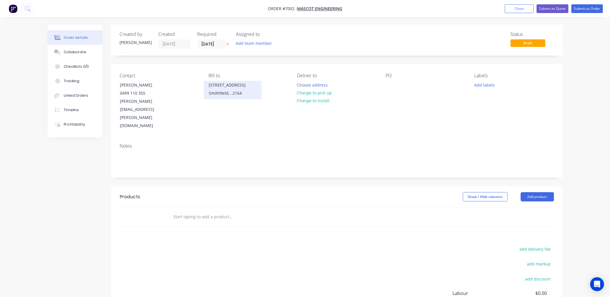
click at [212, 88] on div "[STREET_ADDRESS]" at bounding box center [233, 85] width 48 height 8
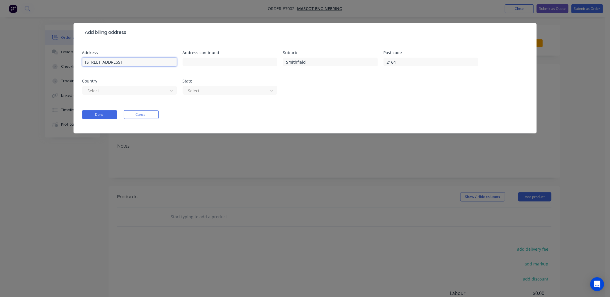
drag, startPoint x: 125, startPoint y: 61, endPoint x: 32, endPoint y: 60, distance: 92.4
click at [32, 60] on div "Add billing address Address 37 Tarlington Place Address continued Suburb Smithf…" at bounding box center [305, 148] width 610 height 297
click at [336, 127] on form "Address 37 Tarlington Place Address continued Suburb Smithfield Post code 2164 …" at bounding box center [305, 92] width 446 height 83
click at [101, 116] on button "Done" at bounding box center [99, 114] width 35 height 9
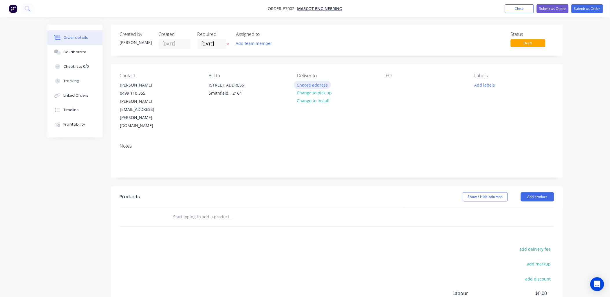
click at [316, 85] on button "Choose address" at bounding box center [312, 85] width 37 height 8
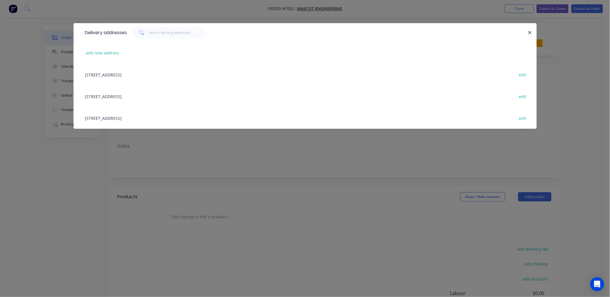
click at [127, 117] on div "18 Boom Street, Gnangara, undefined, 6077 edit" at bounding box center [305, 118] width 446 height 22
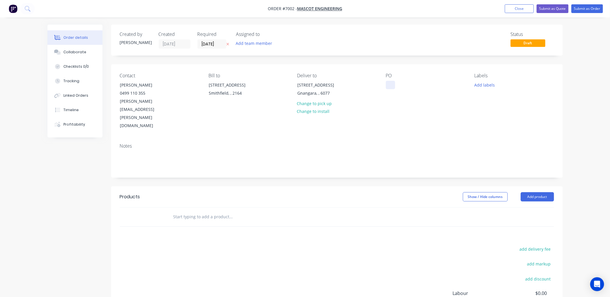
click at [391, 85] on div at bounding box center [390, 85] width 9 height 8
click at [399, 86] on div "0014877" at bounding box center [398, 85] width 25 height 8
click at [426, 104] on div "PO 001877" at bounding box center [425, 101] width 79 height 57
click at [195, 211] on input "text" at bounding box center [231, 217] width 116 height 12
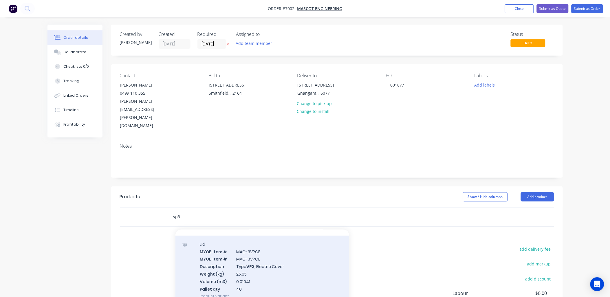
scroll to position [161, 0]
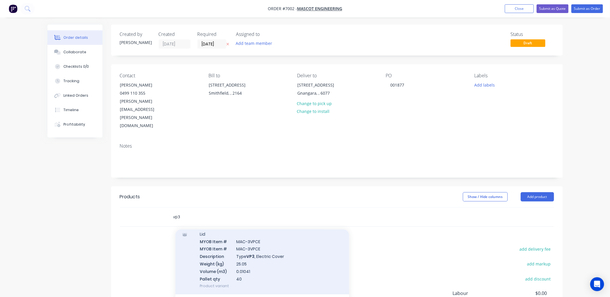
type input "vp3"
click at [247, 233] on div "Lid MYOB Item # MAC-3VPCE MYOB Item # MAC-3VPCE Description Type VP3 , Electric…" at bounding box center [262, 260] width 174 height 69
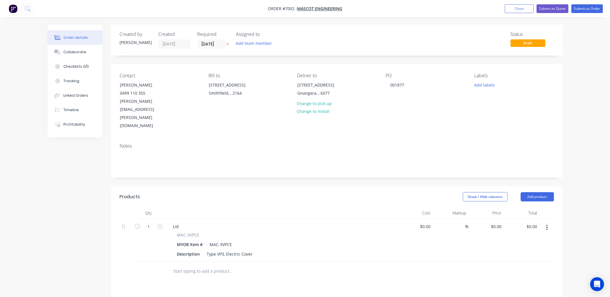
click at [581, 109] on div "Order details Collaborate Checklists 0/0 Tracking Linked Orders Timeline Profit…" at bounding box center [305, 214] width 610 height 428
type input "$17.50"
click at [560, 221] on div "Qty Cost Markup Price Total 1 Lid MAC-3VPCE MYOB Item # MAC-3VPCE Description T…" at bounding box center [337, 244] width 452 height 74
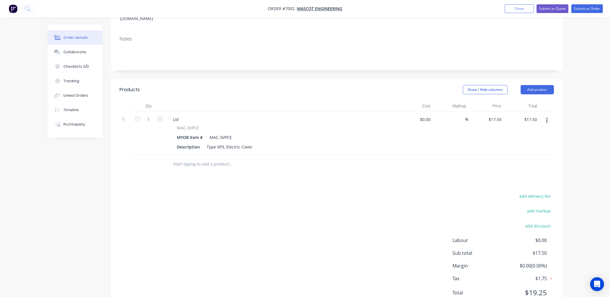
scroll to position [0, 0]
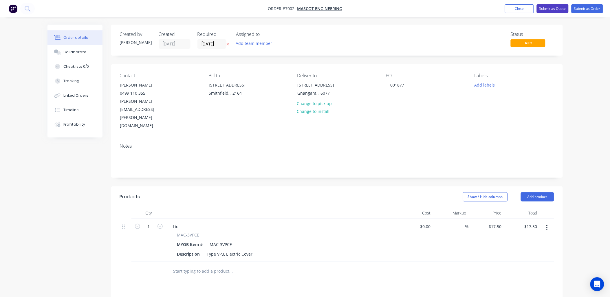
click at [560, 10] on button "Submit as Quote" at bounding box center [553, 8] width 32 height 9
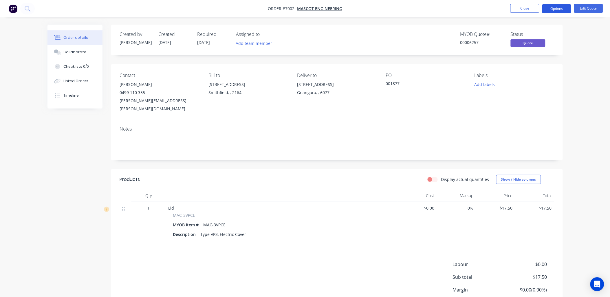
click at [560, 5] on button "Options" at bounding box center [556, 8] width 29 height 9
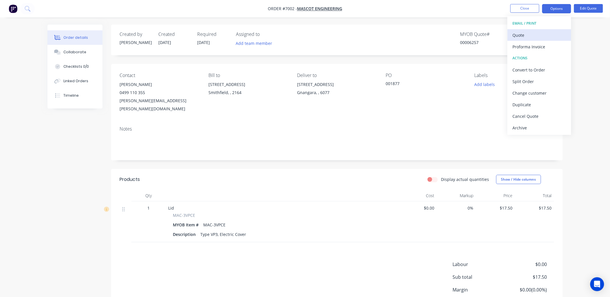
click at [534, 36] on div "Quote" at bounding box center [539, 35] width 53 height 8
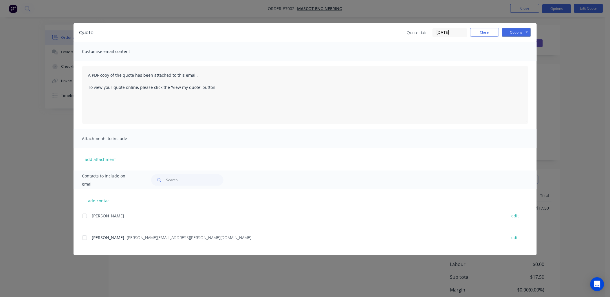
click at [531, 30] on div "Quote Quote date 28/08/25 Close Options Preview Print Email" at bounding box center [305, 32] width 463 height 19
click at [526, 31] on button "Options" at bounding box center [516, 32] width 29 height 9
click at [523, 45] on button "Preview" at bounding box center [520, 43] width 37 height 10
click at [529, 30] on button "Options" at bounding box center [516, 32] width 29 height 9
click at [520, 43] on button "Preview" at bounding box center [520, 43] width 37 height 10
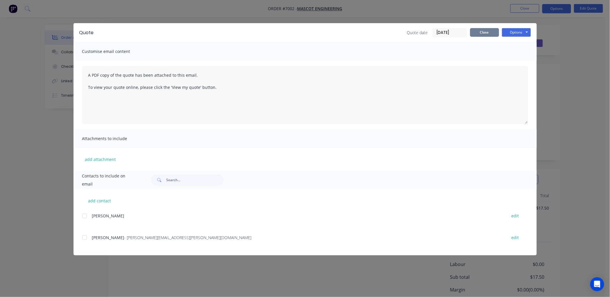
click at [479, 33] on button "Close" at bounding box center [484, 32] width 29 height 9
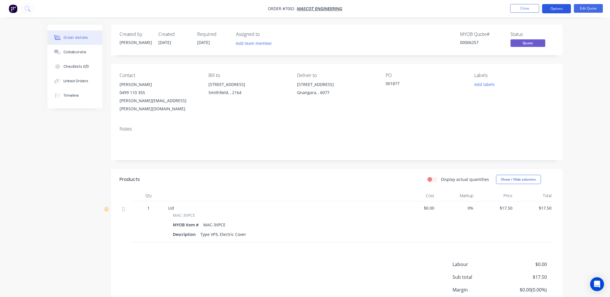
click at [563, 8] on button "Options" at bounding box center [556, 8] width 29 height 9
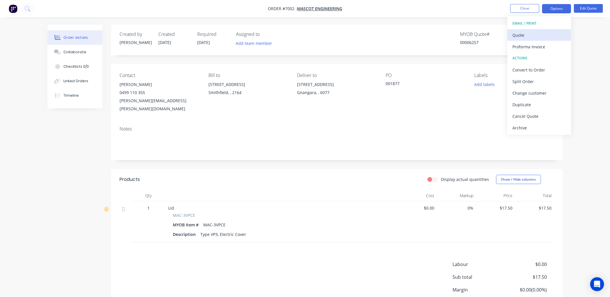
click at [517, 38] on div "Quote" at bounding box center [539, 35] width 53 height 8
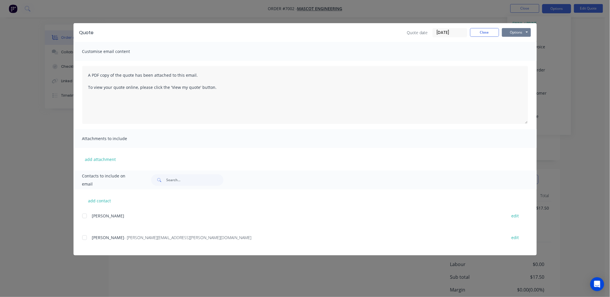
click at [522, 30] on button "Options" at bounding box center [516, 32] width 29 height 9
click at [516, 52] on button "Print" at bounding box center [520, 52] width 37 height 10
click at [526, 32] on button "Options" at bounding box center [516, 32] width 29 height 9
click at [490, 32] on button "Close" at bounding box center [484, 32] width 29 height 9
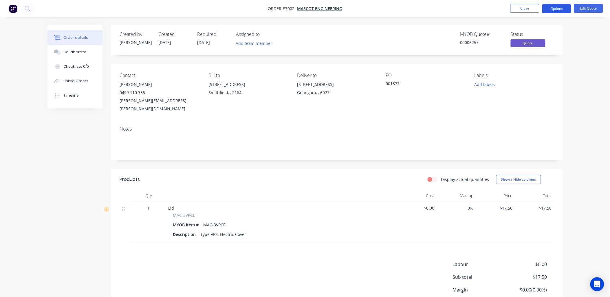
click at [559, 9] on button "Options" at bounding box center [556, 8] width 29 height 9
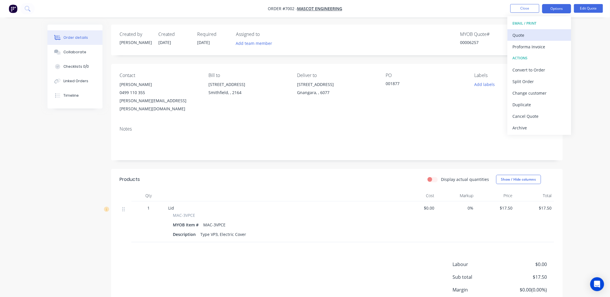
click at [526, 36] on div "Quote" at bounding box center [539, 35] width 53 height 8
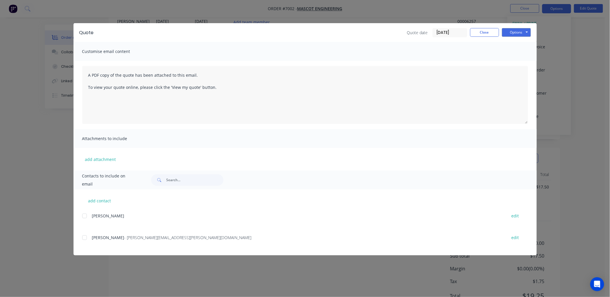
scroll to position [41, 0]
click at [531, 30] on div "Quote Quote date 28/08/25 Close Options Preview Print Email" at bounding box center [305, 32] width 463 height 19
click at [527, 33] on button "Options" at bounding box center [516, 32] width 29 height 9
click at [525, 42] on button "Preview" at bounding box center [520, 43] width 37 height 10
click at [486, 35] on button "Close" at bounding box center [484, 32] width 29 height 9
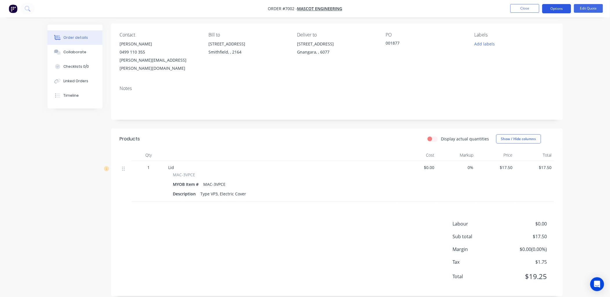
click at [566, 9] on button "Options" at bounding box center [556, 8] width 29 height 9
click at [580, 59] on div "Order details Collaborate Checklists 0/0 Linked Orders Timeline Order details C…" at bounding box center [305, 131] width 610 height 345
click at [595, 84] on div "Order details Collaborate Checklists 0/0 Linked Orders Timeline Order details C…" at bounding box center [305, 131] width 610 height 345
click at [585, 121] on div "Order details Collaborate Checklists 0/0 Linked Orders Timeline Order details C…" at bounding box center [305, 131] width 610 height 345
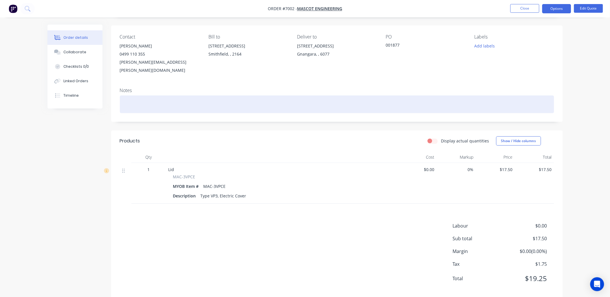
scroll to position [0, 0]
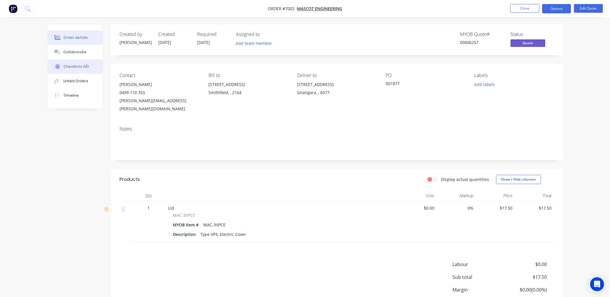
click at [74, 65] on div "Checklists 0/0" at bounding box center [75, 66] width 25 height 5
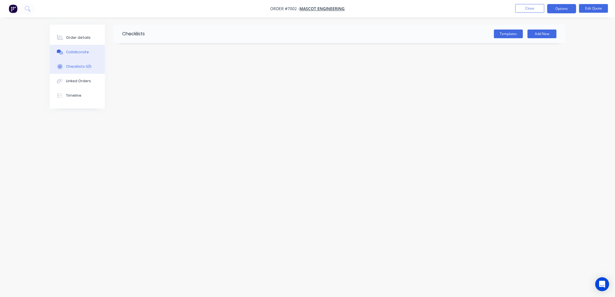
click at [76, 51] on div "Collaborate" at bounding box center [77, 52] width 23 height 5
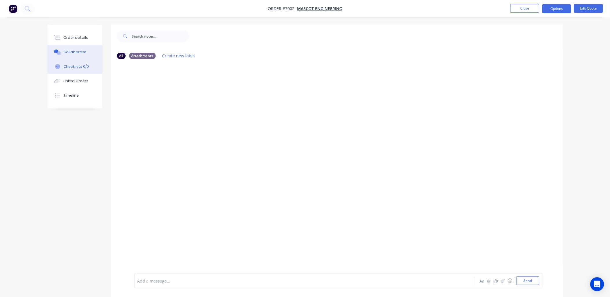
click at [76, 64] on div "Checklists 0/0" at bounding box center [75, 66] width 25 height 5
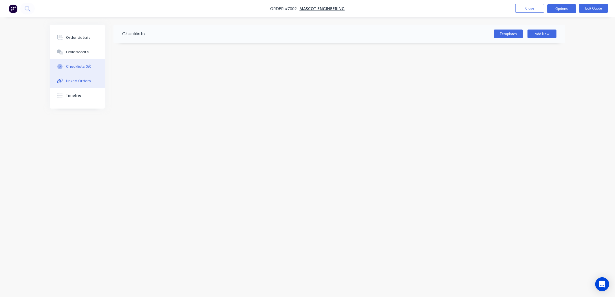
click at [74, 80] on div "Linked Orders" at bounding box center [78, 80] width 25 height 5
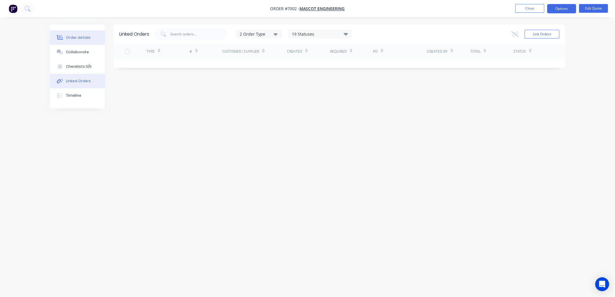
click at [77, 41] on button "Order details" at bounding box center [77, 37] width 55 height 14
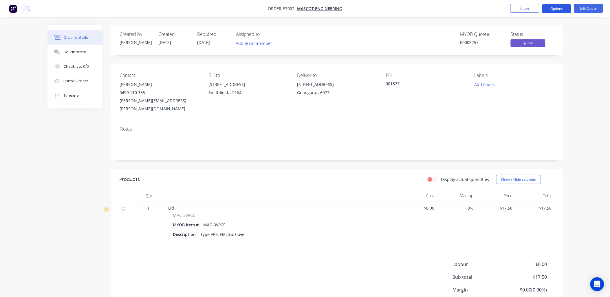
click at [555, 7] on button "Options" at bounding box center [556, 8] width 29 height 9
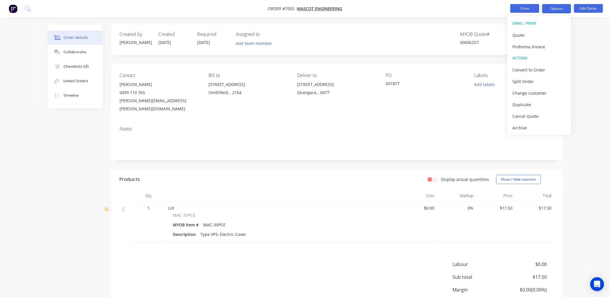
click at [520, 5] on button "Close" at bounding box center [524, 8] width 29 height 9
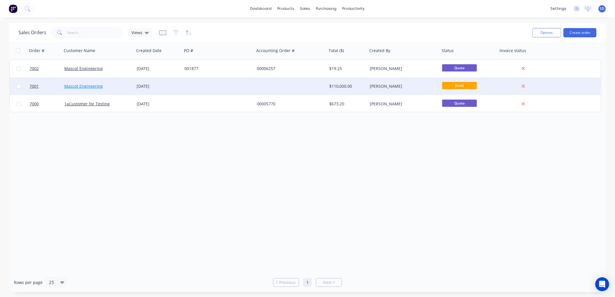
click at [72, 87] on link "Mascot Engineering" at bounding box center [83, 86] width 39 height 6
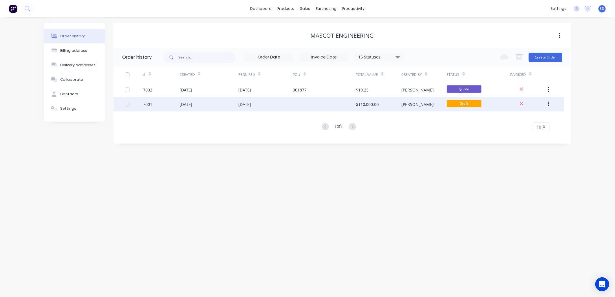
click at [183, 104] on div "[DATE]" at bounding box center [185, 104] width 13 height 6
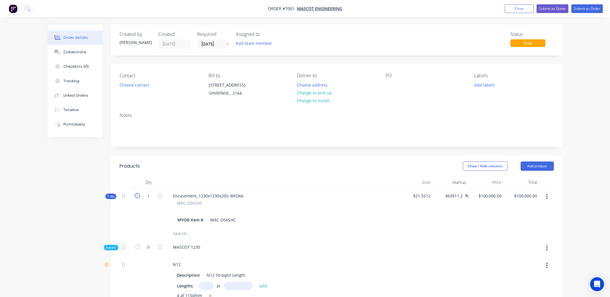
click at [138, 196] on icon "button" at bounding box center [137, 195] width 5 height 5
type input "0"
type input "$0.00"
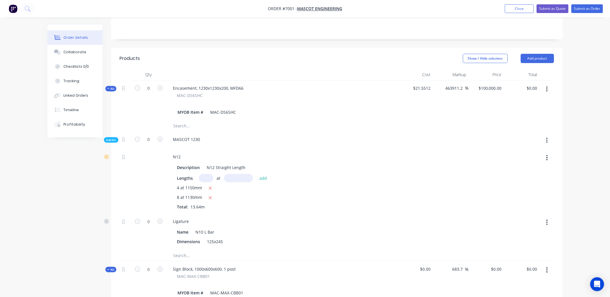
scroll to position [96, 0]
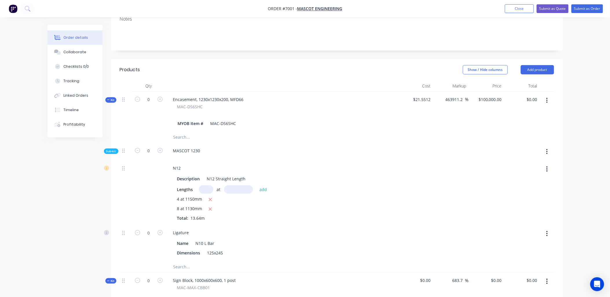
click at [549, 100] on button "button" at bounding box center [547, 100] width 14 height 10
click at [522, 162] on div "Delete" at bounding box center [526, 162] width 45 height 8
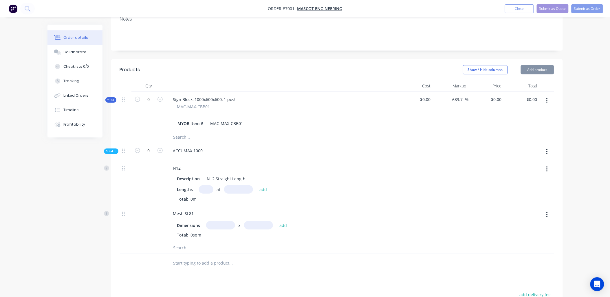
click at [548, 100] on button "button" at bounding box center [547, 100] width 14 height 10
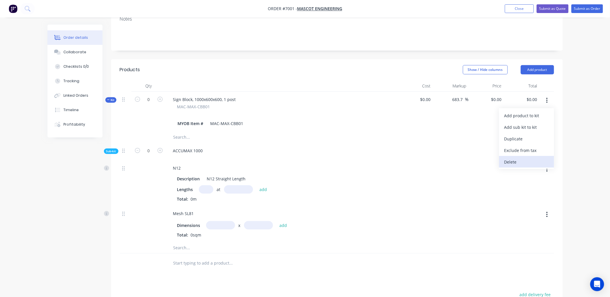
click at [521, 159] on div "Delete" at bounding box center [526, 162] width 45 height 8
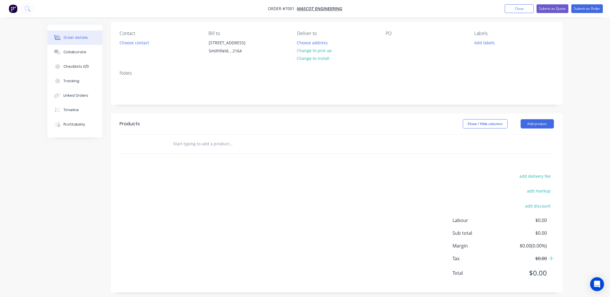
scroll to position [0, 0]
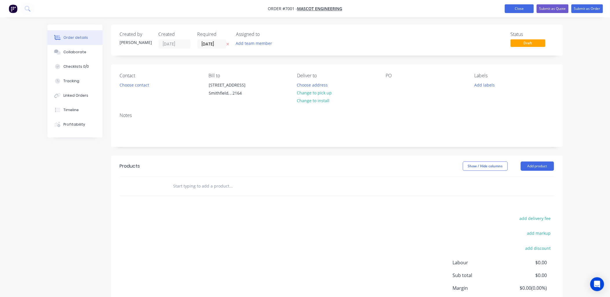
click at [519, 9] on button "Close" at bounding box center [519, 8] width 29 height 9
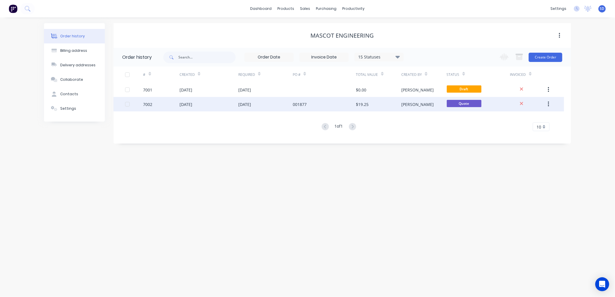
click at [191, 104] on div "[DATE]" at bounding box center [185, 104] width 13 height 6
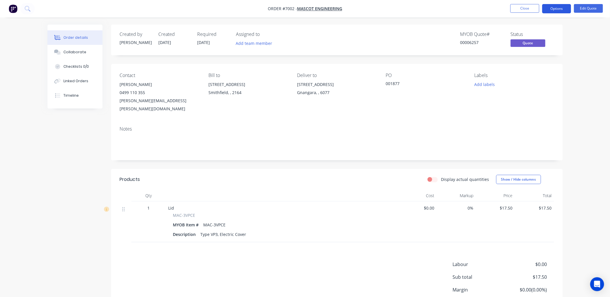
click at [559, 9] on button "Options" at bounding box center [556, 8] width 29 height 9
click at [587, 44] on div "Order details Collaborate Checklists 0/0 Linked Orders Timeline Order details C…" at bounding box center [305, 172] width 610 height 345
click at [558, 10] on button "Options" at bounding box center [556, 8] width 29 height 9
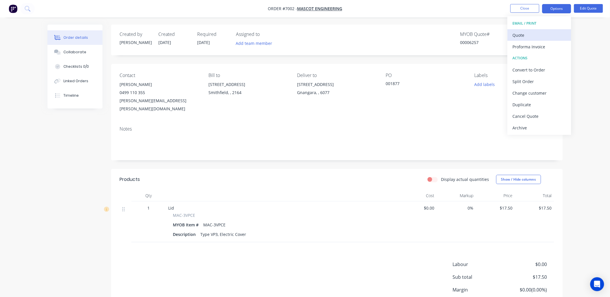
click at [524, 35] on div "Quote" at bounding box center [539, 35] width 53 height 8
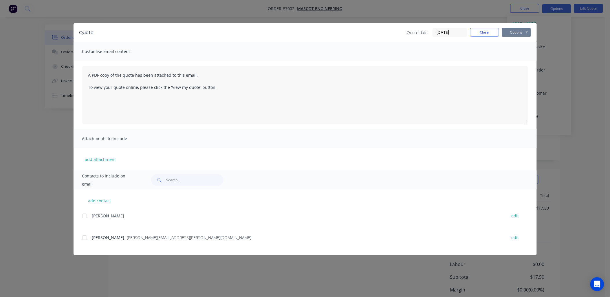
click at [526, 32] on button "Options" at bounding box center [516, 32] width 29 height 9
click at [526, 42] on button "Preview" at bounding box center [520, 43] width 37 height 10
click at [526, 31] on button "Options" at bounding box center [516, 32] width 29 height 9
click at [520, 43] on button "Preview" at bounding box center [520, 43] width 37 height 10
click at [528, 31] on button "Options" at bounding box center [516, 32] width 29 height 9
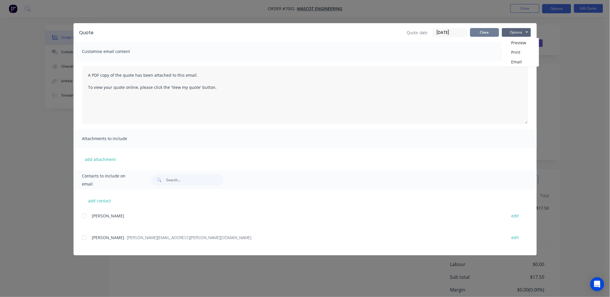
click at [485, 33] on button "Close" at bounding box center [484, 32] width 29 height 9
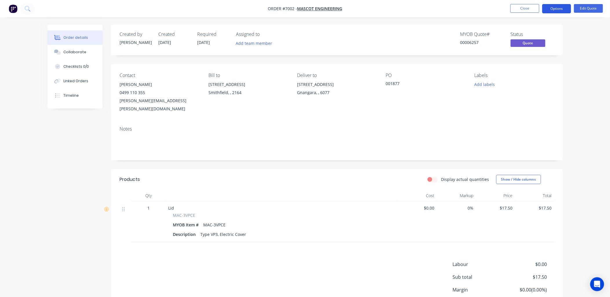
click at [558, 8] on button "Options" at bounding box center [556, 8] width 29 height 9
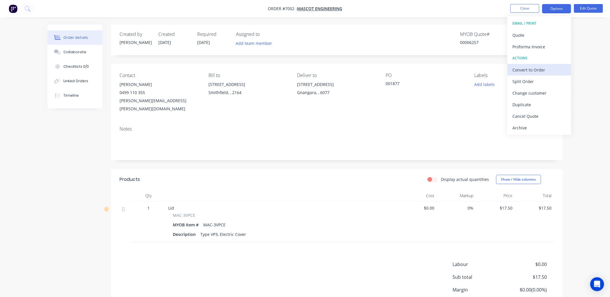
click at [534, 70] on div "Convert to Order" at bounding box center [539, 70] width 53 height 8
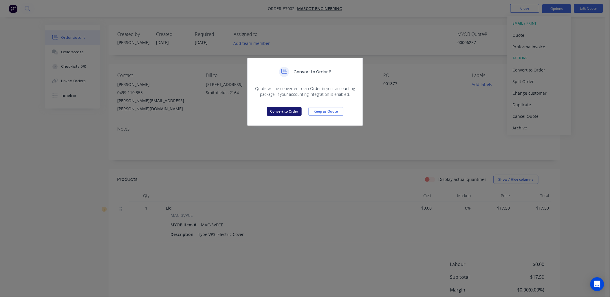
click at [285, 111] on button "Convert to Order" at bounding box center [284, 111] width 35 height 9
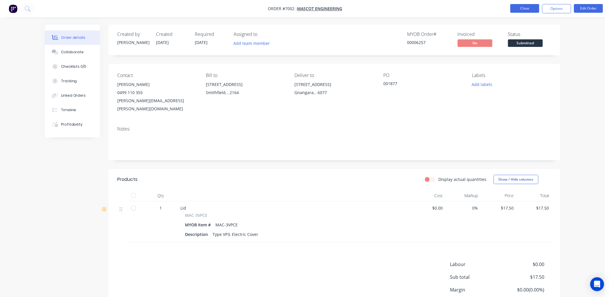
click at [522, 10] on button "Close" at bounding box center [524, 8] width 29 height 9
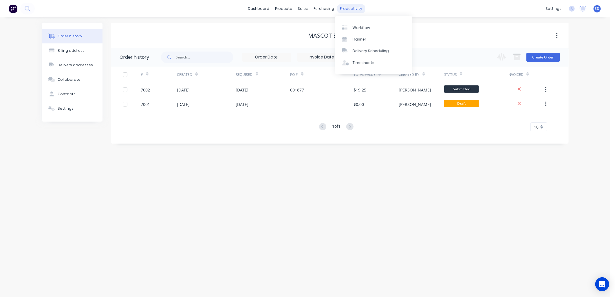
click at [348, 10] on div "productivity" at bounding box center [351, 8] width 28 height 9
click at [367, 28] on div "Workflow" at bounding box center [361, 27] width 17 height 5
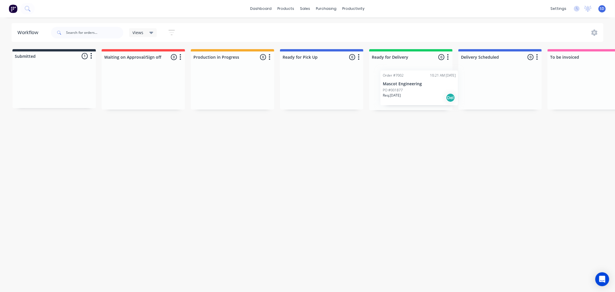
drag, startPoint x: 41, startPoint y: 88, endPoint x: 403, endPoint y: 90, distance: 362.2
click at [406, 88] on div "Submitted 1 Status colour #273444 hex #273444 Save Cancel Summaries Total order…" at bounding box center [436, 79] width 881 height 61
drag, startPoint x: 407, startPoint y: 86, endPoint x: 46, endPoint y: 80, distance: 361.3
click at [46, 79] on div "Submitted 0 Status colour #273444 hex #273444 Save Cancel Summaries Total order…" at bounding box center [436, 79] width 881 height 61
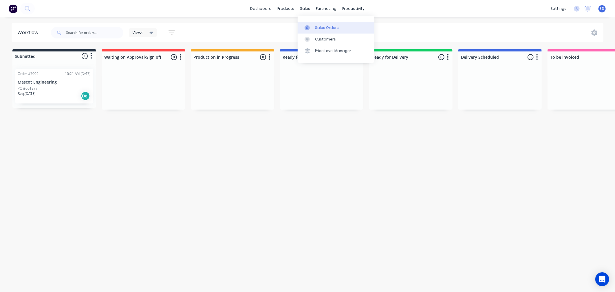
click at [314, 27] on link "Sales Orders" at bounding box center [336, 28] width 77 height 12
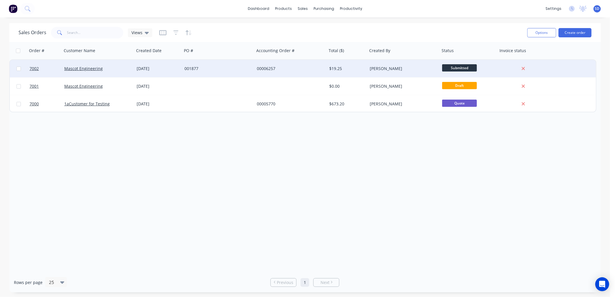
click at [459, 67] on span "Submitted" at bounding box center [459, 67] width 35 height 7
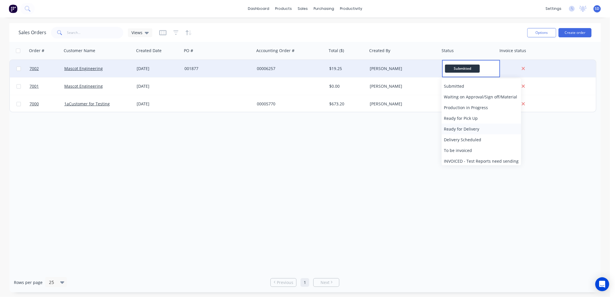
click at [465, 131] on span "Ready for Delivery" at bounding box center [461, 129] width 35 height 6
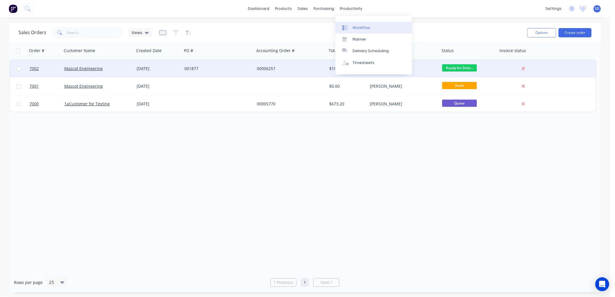
click at [360, 30] on div "Workflow" at bounding box center [361, 27] width 17 height 5
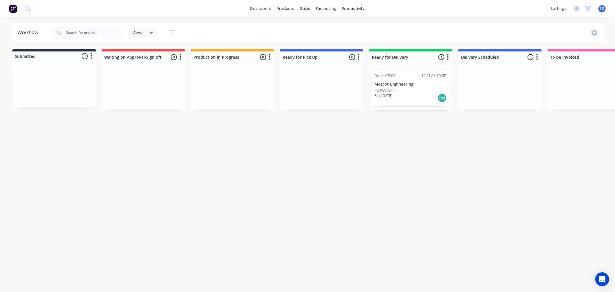
click at [410, 92] on div "PO #001877" at bounding box center [410, 90] width 73 height 5
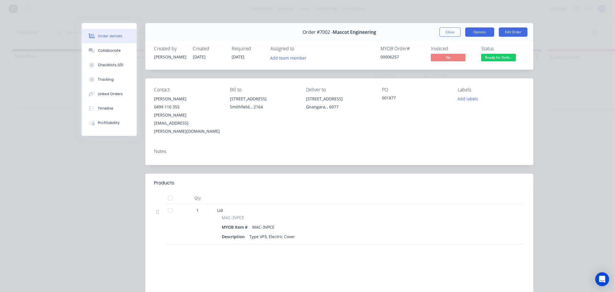
click at [481, 33] on button "Options" at bounding box center [479, 32] width 29 height 9
click at [455, 70] on div "Delivery Docket" at bounding box center [464, 70] width 50 height 8
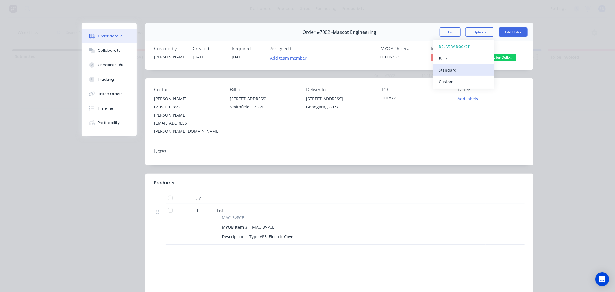
click at [454, 71] on div "Standard" at bounding box center [464, 70] width 50 height 8
click at [573, 98] on div "Order details Collaborate Checklists 0/0 Tracking Linked Orders Timeline Profit…" at bounding box center [307, 146] width 615 height 292
click at [102, 36] on div "Order details" at bounding box center [110, 36] width 25 height 5
click at [447, 34] on button "Close" at bounding box center [449, 32] width 21 height 9
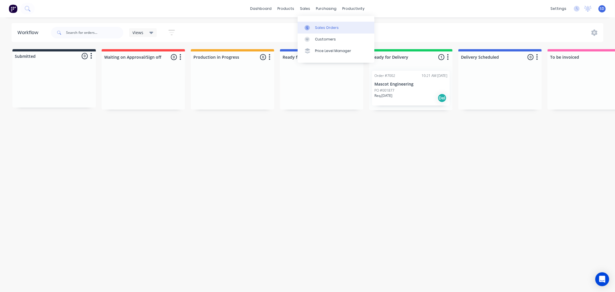
click at [316, 27] on div "Sales Orders" at bounding box center [327, 27] width 24 height 5
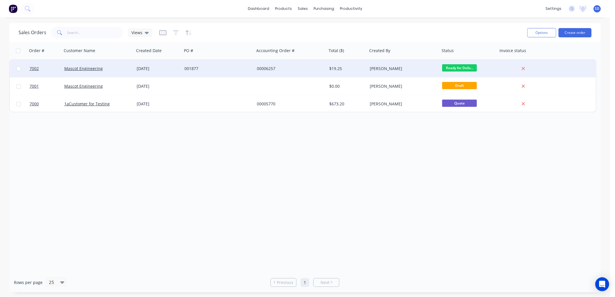
click at [212, 68] on div "001877" at bounding box center [216, 69] width 64 height 6
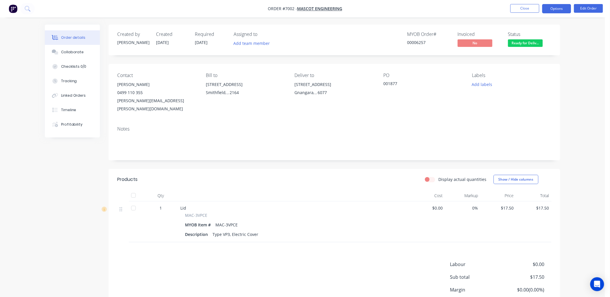
click at [558, 11] on button "Options" at bounding box center [556, 8] width 29 height 9
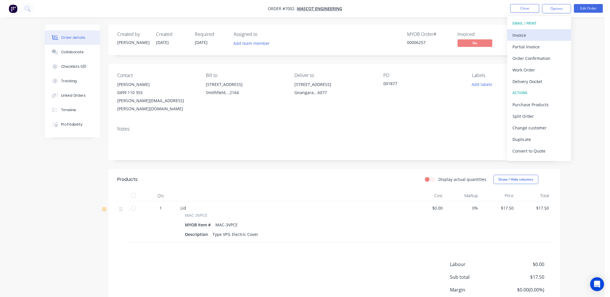
click at [526, 34] on div "Invoice" at bounding box center [539, 35] width 53 height 8
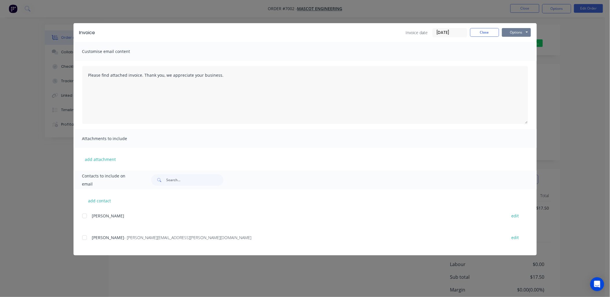
click at [528, 32] on button "Options" at bounding box center [516, 32] width 29 height 9
click at [523, 43] on button "Preview" at bounding box center [520, 43] width 37 height 10
click at [116, 50] on span "Customise email content" at bounding box center [114, 51] width 64 height 8
click at [86, 238] on div at bounding box center [85, 238] width 12 height 12
click at [85, 237] on div at bounding box center [85, 238] width 12 height 12
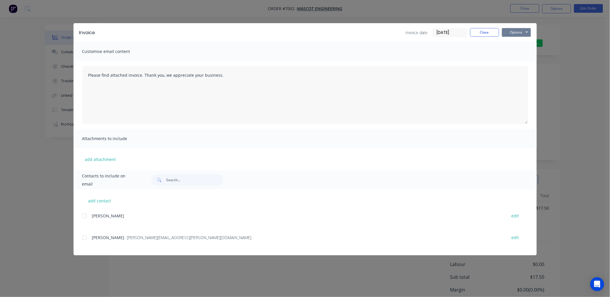
click at [529, 33] on button "Options" at bounding box center [516, 32] width 29 height 9
click at [486, 32] on button "Close" at bounding box center [484, 32] width 29 height 9
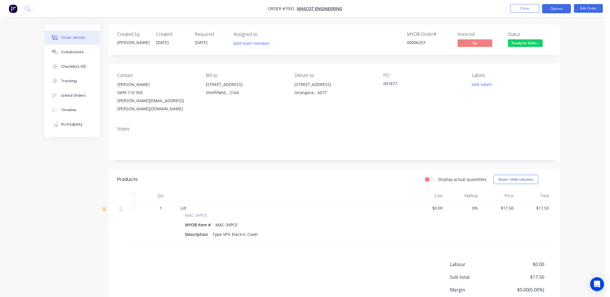
click at [564, 8] on button "Options" at bounding box center [556, 8] width 29 height 9
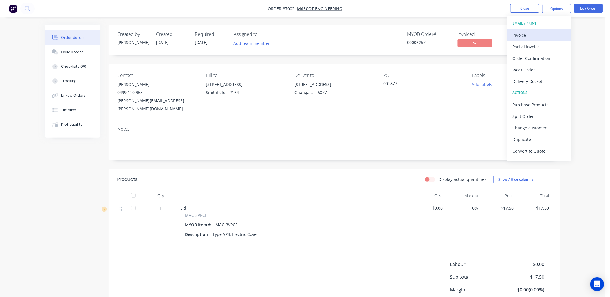
click at [534, 35] on div "Invoice" at bounding box center [539, 35] width 53 height 8
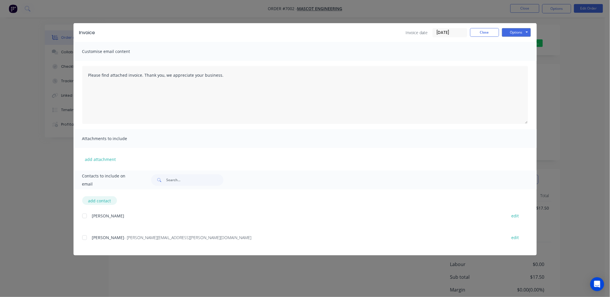
click at [96, 203] on button "add contact" at bounding box center [99, 200] width 35 height 9
select select "AU"
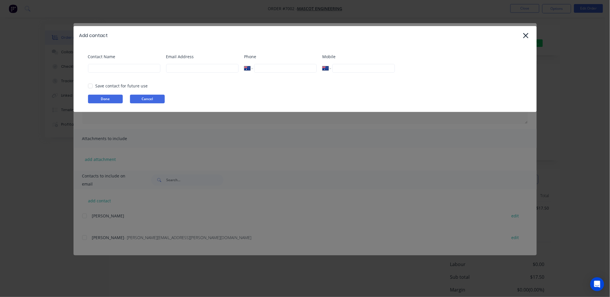
click at [153, 99] on button "Cancel" at bounding box center [147, 99] width 35 height 9
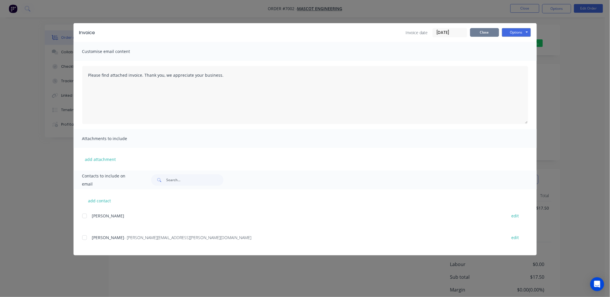
click at [482, 32] on button "Close" at bounding box center [484, 32] width 29 height 9
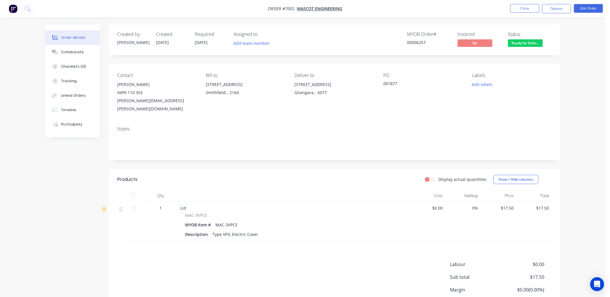
click at [65, 37] on div "Order details" at bounding box center [73, 37] width 25 height 5
click at [522, 7] on button "Close" at bounding box center [524, 8] width 29 height 9
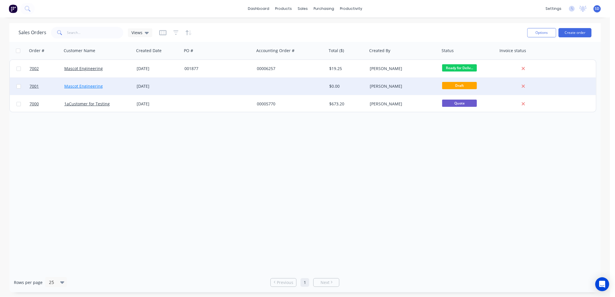
click at [83, 85] on link "Mascot Engineering" at bounding box center [83, 86] width 39 height 6
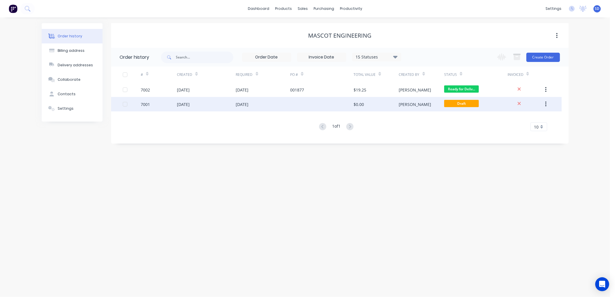
click at [228, 106] on div "[DATE]" at bounding box center [206, 104] width 59 height 14
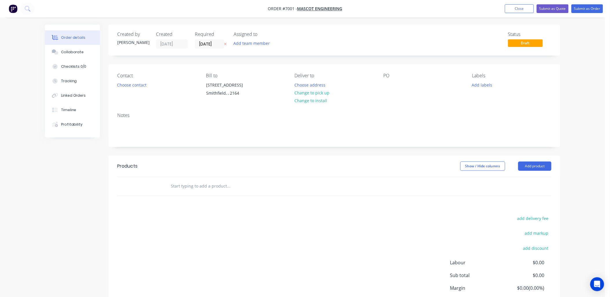
click at [192, 187] on input "text" at bounding box center [229, 186] width 116 height 12
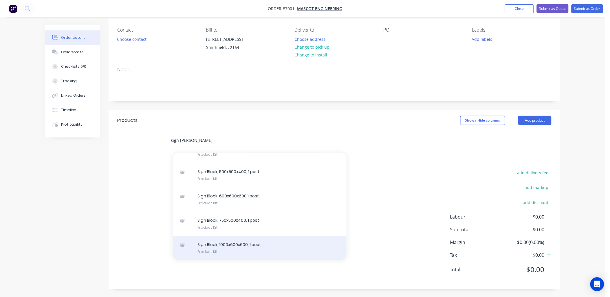
scroll to position [47, 0]
click at [233, 250] on div "Sign Block, 1000x600x600, 1 post Product Kit" at bounding box center [260, 247] width 174 height 24
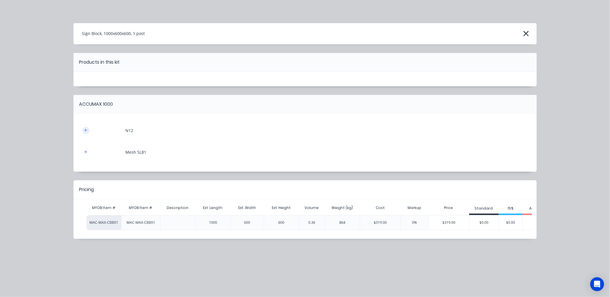
click at [84, 131] on icon "button" at bounding box center [85, 130] width 3 height 4
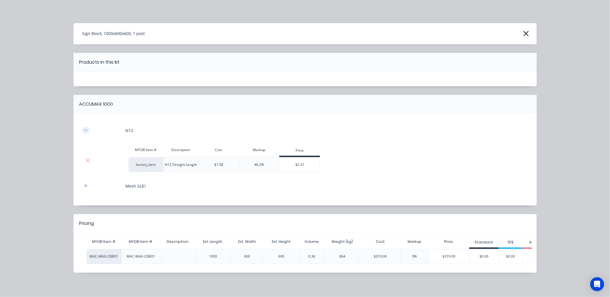
click at [84, 131] on icon "button" at bounding box center [85, 130] width 3 height 4
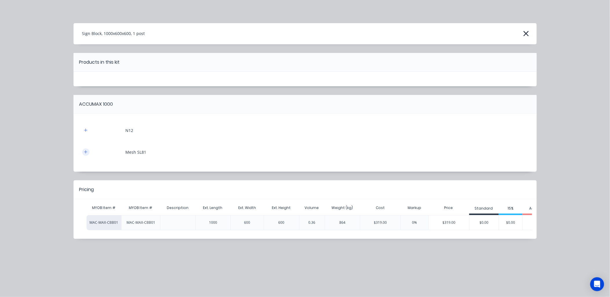
click at [84, 154] on button "button" at bounding box center [85, 152] width 7 height 7
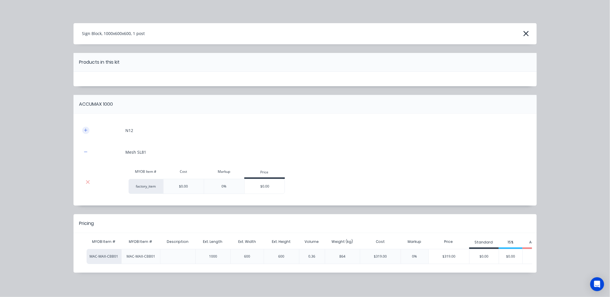
click at [84, 131] on icon "button" at bounding box center [85, 130] width 3 height 4
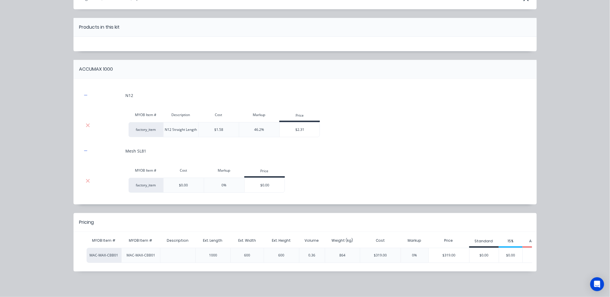
scroll to position [40, 0]
click at [176, 250] on div at bounding box center [177, 255] width 9 height 14
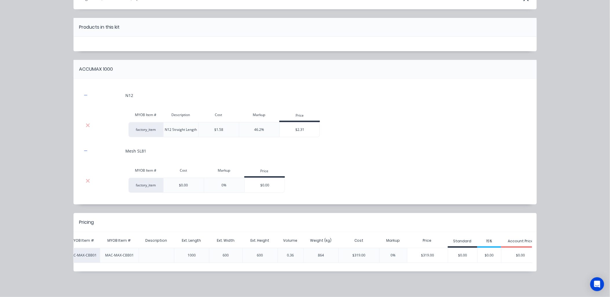
scroll to position [0, 29]
click at [85, 93] on icon "button" at bounding box center [85, 95] width 3 height 4
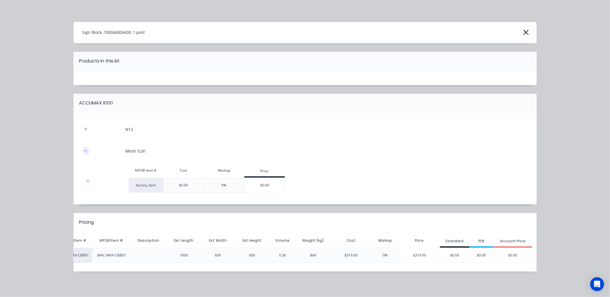
click at [84, 149] on icon "button" at bounding box center [85, 151] width 3 height 4
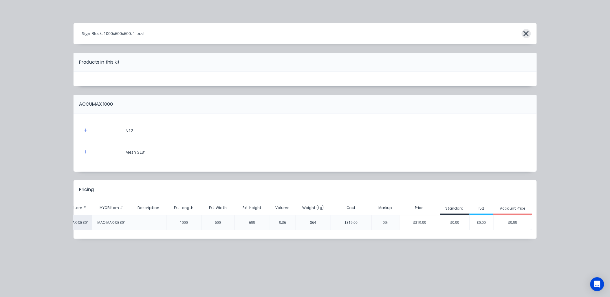
click at [523, 35] on icon "button" at bounding box center [526, 34] width 6 height 8
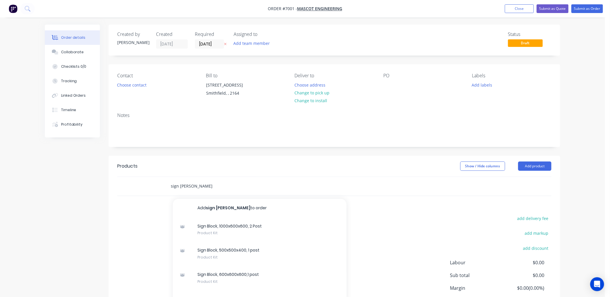
drag, startPoint x: 192, startPoint y: 189, endPoint x: 135, endPoint y: 185, distance: 57.1
click at [135, 185] on div "sign po Add sign po to order Sign Block, 1000x600x600, 2 Post Product Kit Sign …" at bounding box center [334, 186] width 434 height 19
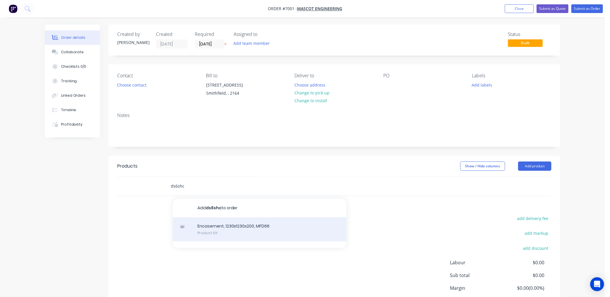
type input "ds6shc"
click at [230, 229] on div "Encasement, 1230x1230x200, MFD66 Product Kit" at bounding box center [260, 229] width 174 height 24
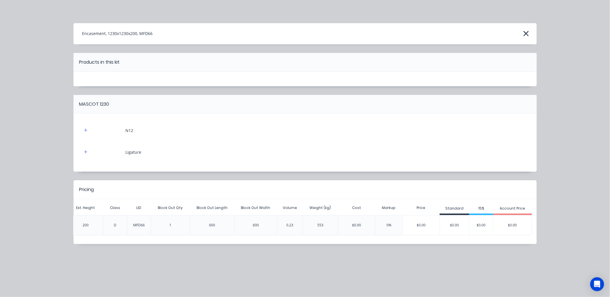
drag, startPoint x: 527, startPoint y: 35, endPoint x: 237, endPoint y: 68, distance: 292.3
click at [527, 35] on icon "button" at bounding box center [526, 33] width 5 height 5
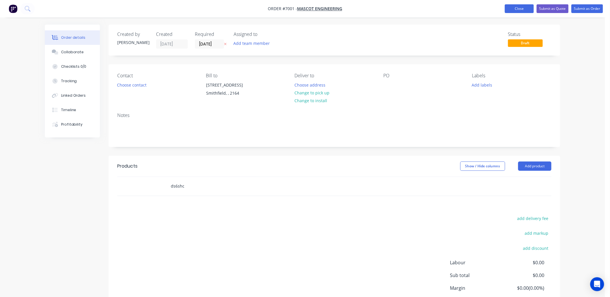
click at [526, 7] on button "Close" at bounding box center [519, 8] width 29 height 9
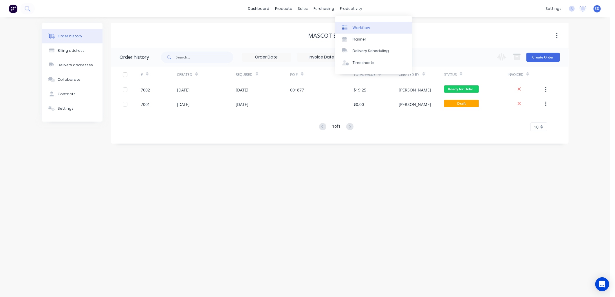
click at [360, 29] on div "Workflow" at bounding box center [361, 27] width 17 height 5
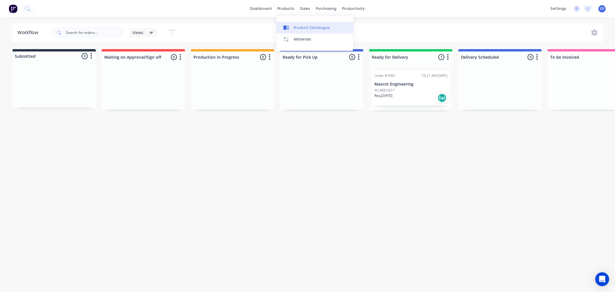
click at [304, 30] on div "Product Catalogue" at bounding box center [312, 27] width 36 height 5
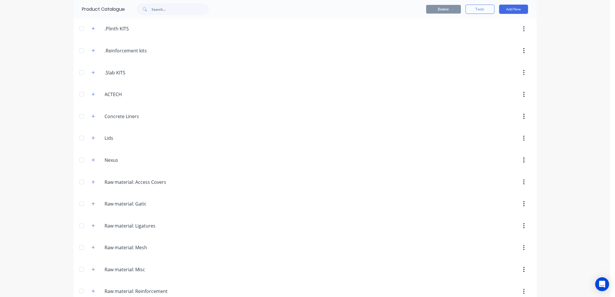
scroll to position [186, 0]
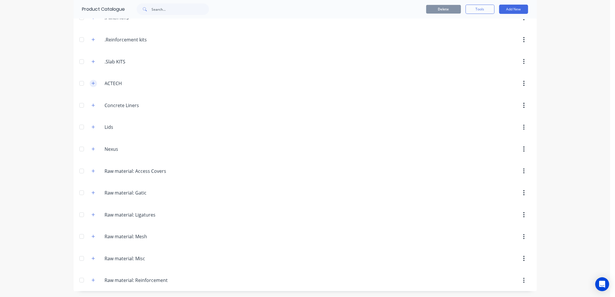
click at [91, 83] on icon "button" at bounding box center [92, 83] width 3 height 4
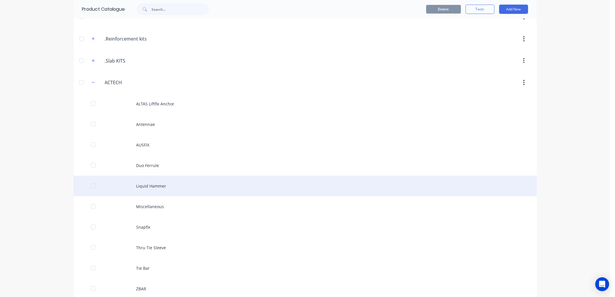
click at [159, 187] on div "Liquid Hammer" at bounding box center [305, 186] width 463 height 21
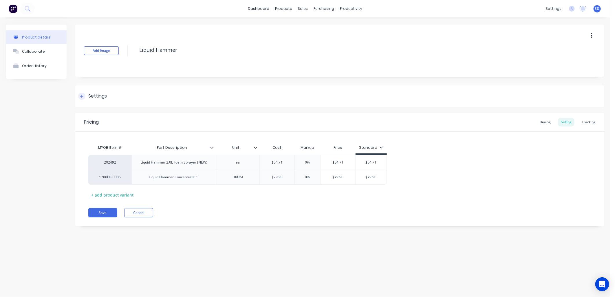
click at [87, 97] on div "Settings" at bounding box center [92, 96] width 29 height 7
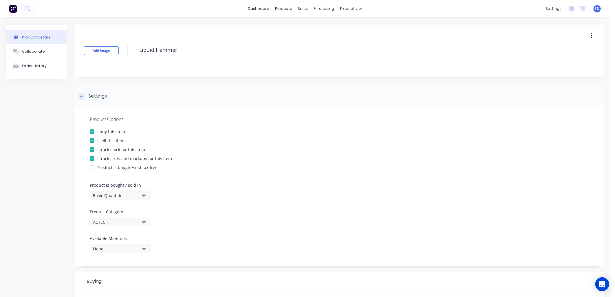
drag, startPoint x: 83, startPoint y: 99, endPoint x: 87, endPoint y: 100, distance: 3.5
click at [83, 99] on div at bounding box center [81, 96] width 7 height 7
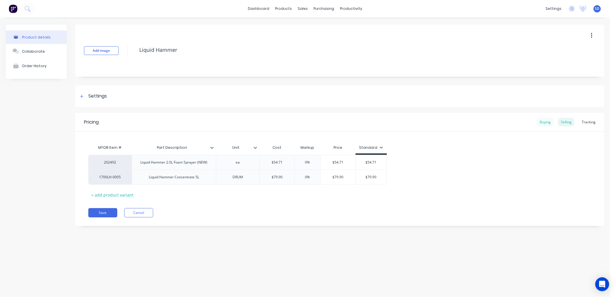
click at [542, 125] on div "Buying" at bounding box center [545, 122] width 17 height 9
click at [568, 124] on div "Selling" at bounding box center [566, 122] width 17 height 9
click at [301, 27] on div "Product Catalogue" at bounding box center [309, 27] width 36 height 5
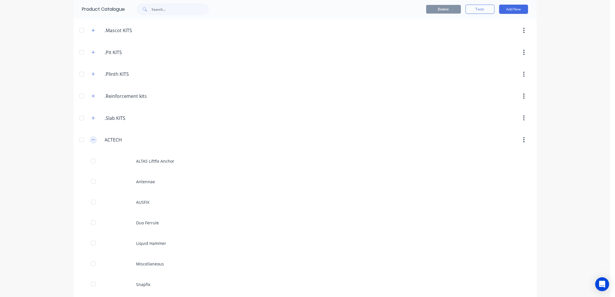
click at [91, 140] on icon "button" at bounding box center [92, 140] width 3 height 4
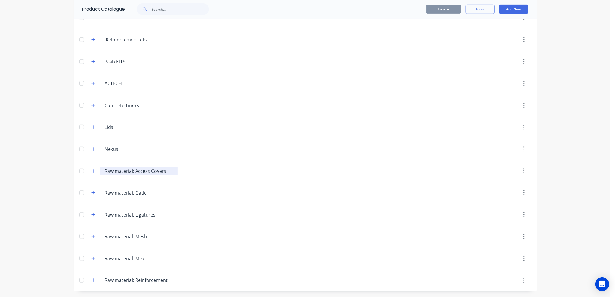
scroll to position [122, 0]
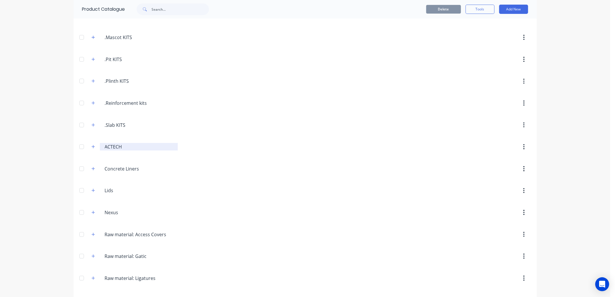
click at [105, 147] on input "ACTECH" at bounding box center [139, 146] width 69 height 7
click at [179, 183] on header "Lids Lids" at bounding box center [305, 191] width 463 height 22
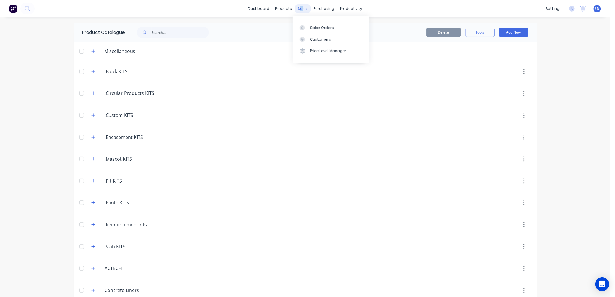
click at [299, 5] on div "sales" at bounding box center [303, 8] width 16 height 9
drag, startPoint x: 299, startPoint y: 6, endPoint x: 426, endPoint y: 8, distance: 127.1
click at [426, 8] on div "dashboard products sales purchasing productivity dashboard products Product Cat…" at bounding box center [305, 8] width 610 height 17
click at [260, 10] on link "dashboard" at bounding box center [258, 8] width 27 height 9
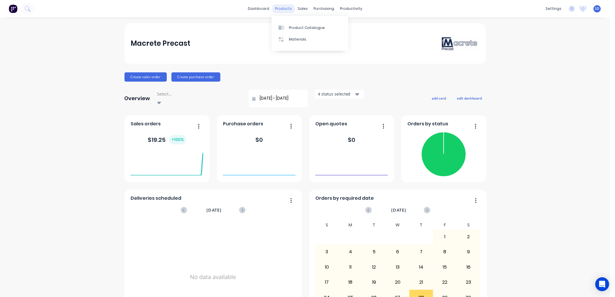
click at [278, 10] on div "products" at bounding box center [283, 8] width 23 height 9
click at [510, 39] on link "Team" at bounding box center [521, 40] width 77 height 12
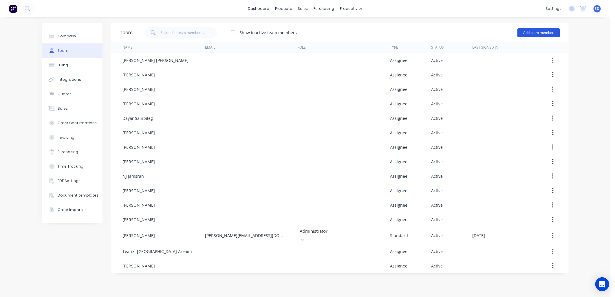
click at [535, 31] on button "Add team member" at bounding box center [538, 32] width 43 height 9
